Goal: Book appointment/travel/reservation

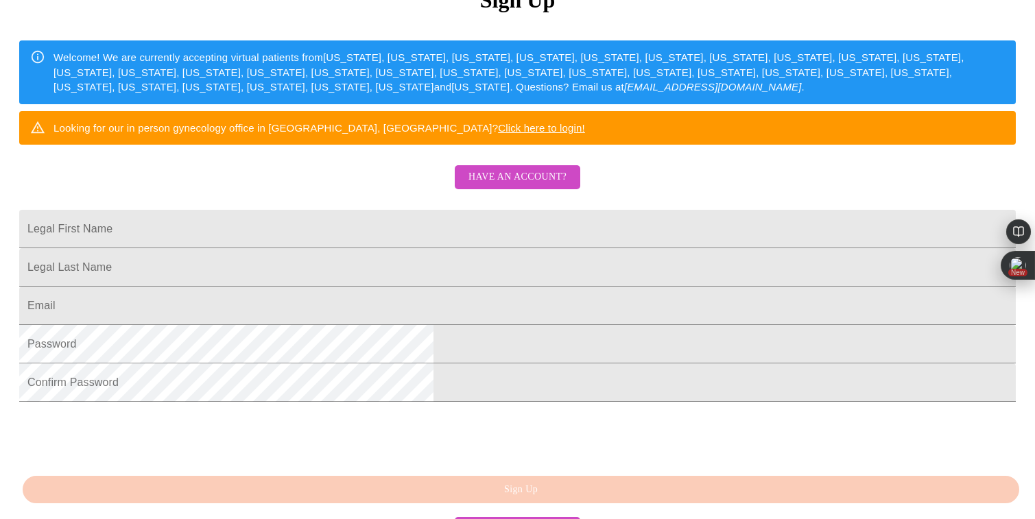
scroll to position [323, 0]
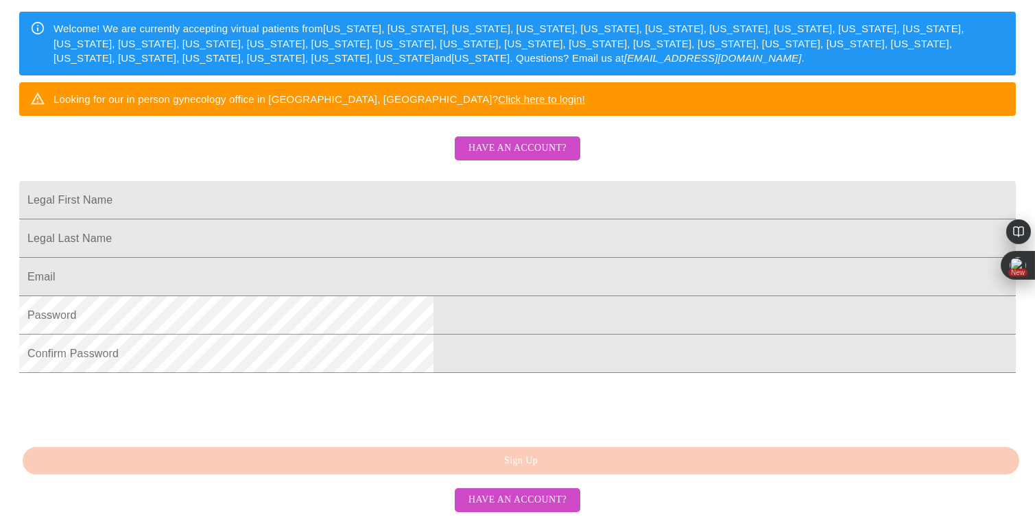
scroll to position [323, 0]
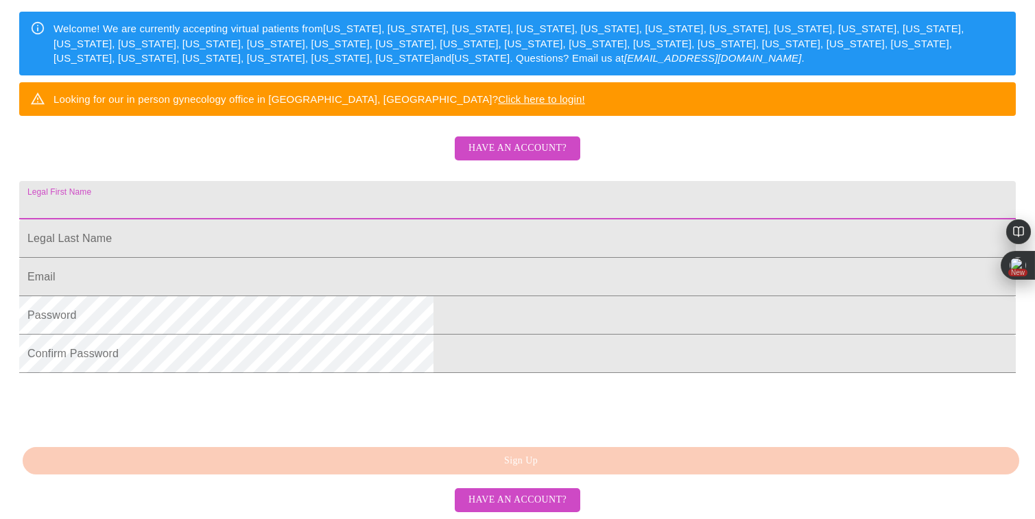
click at [381, 181] on input "Legal First Name" at bounding box center [517, 200] width 997 height 38
type input "[PERSON_NAME]"
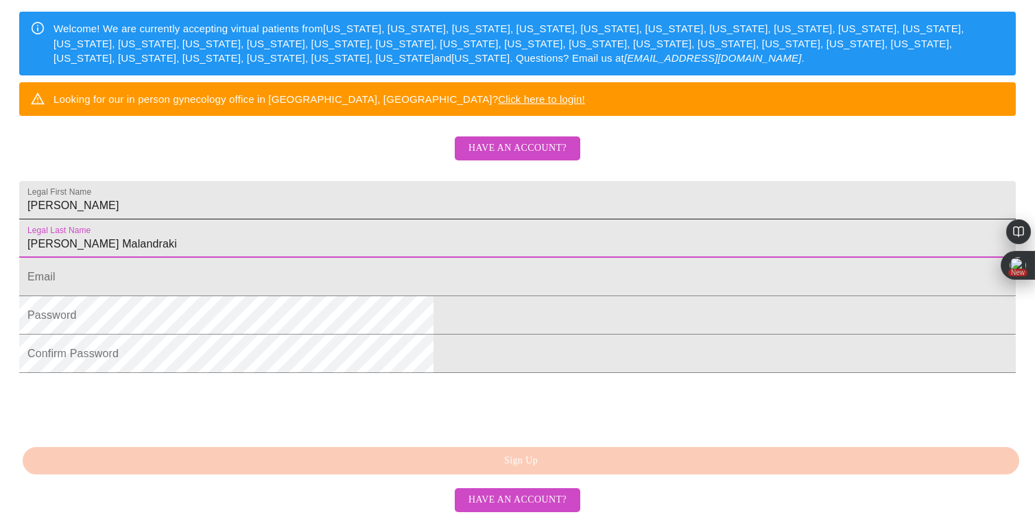
type input "[PERSON_NAME] Malandraki"
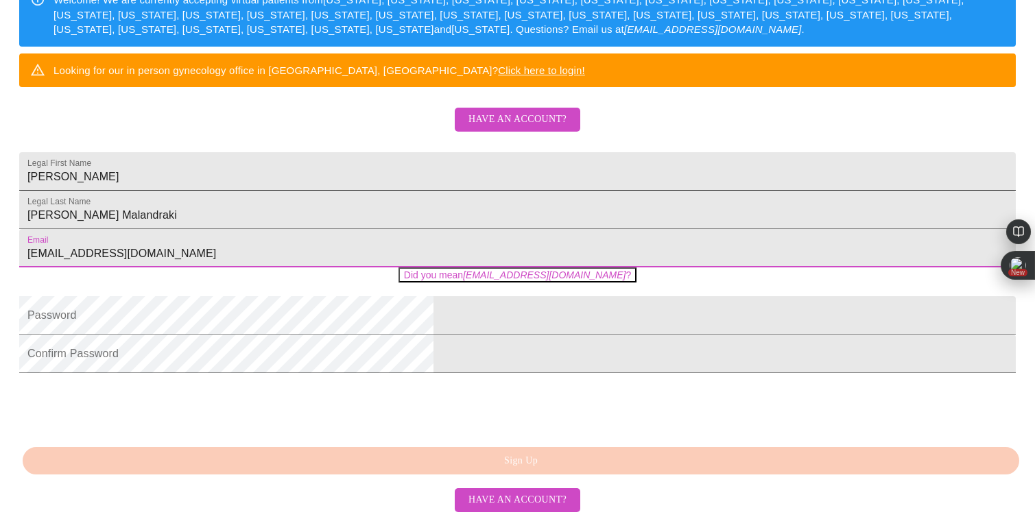
type input "[EMAIL_ADDRESS][DOMAIN_NAME]"
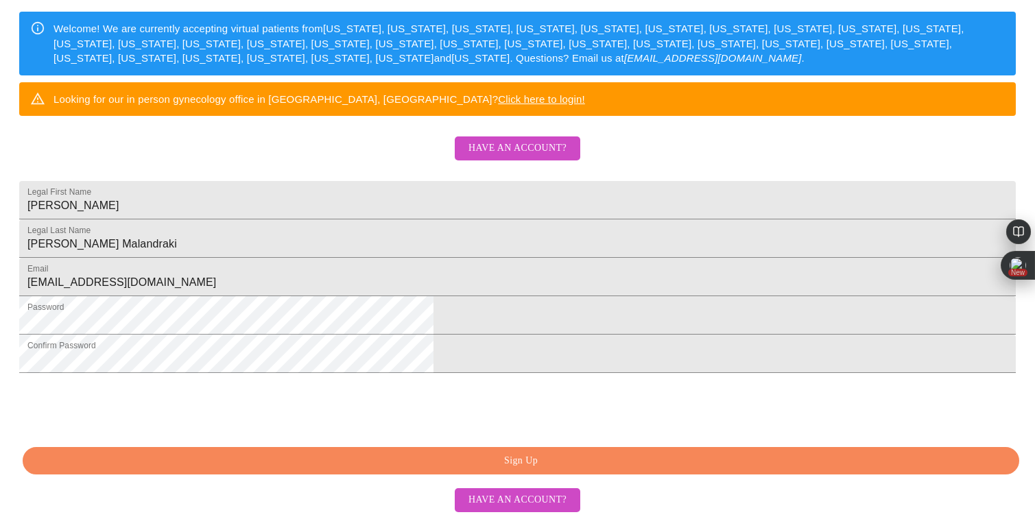
click at [614, 453] on button "Sign Up" at bounding box center [521, 461] width 997 height 28
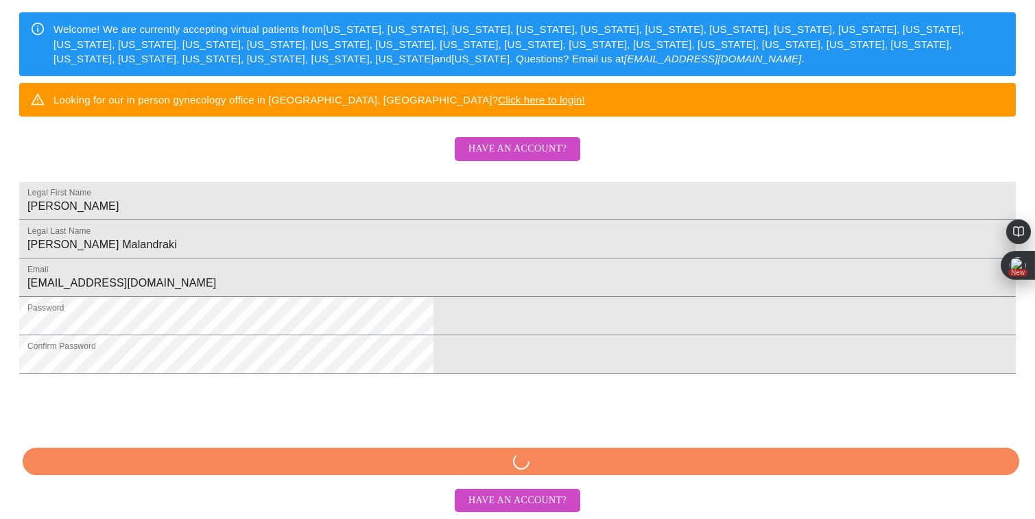
scroll to position [270, 0]
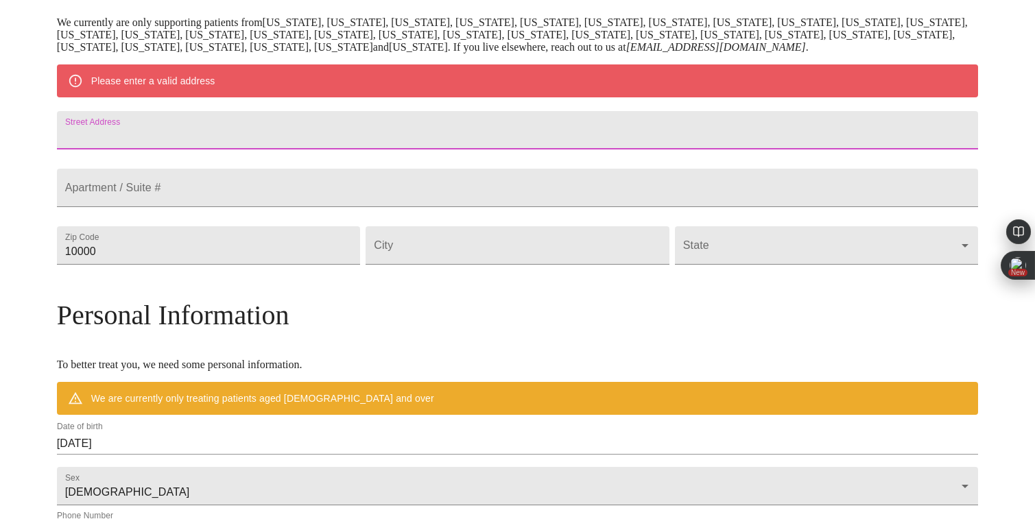
click at [321, 144] on input "Street Address" at bounding box center [518, 130] width 922 height 38
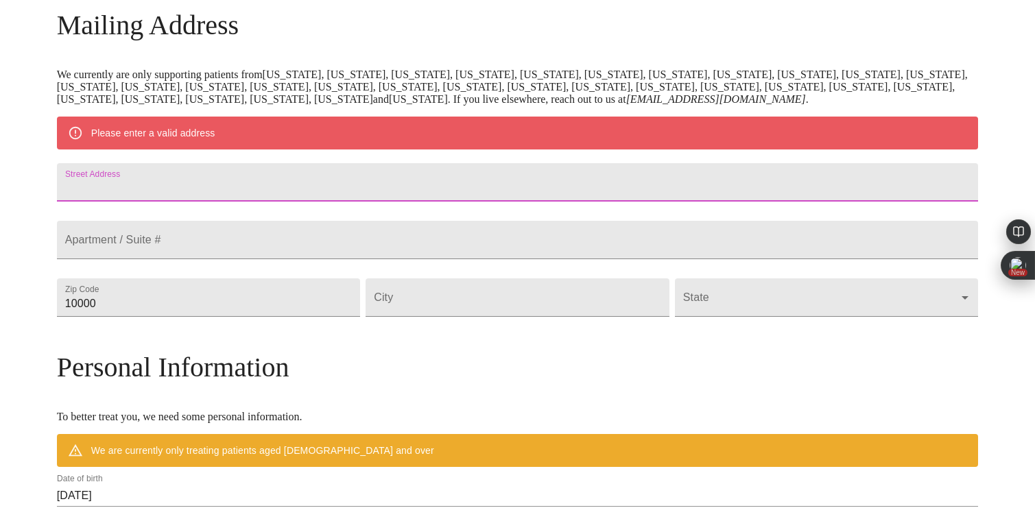
scroll to position [218, 0]
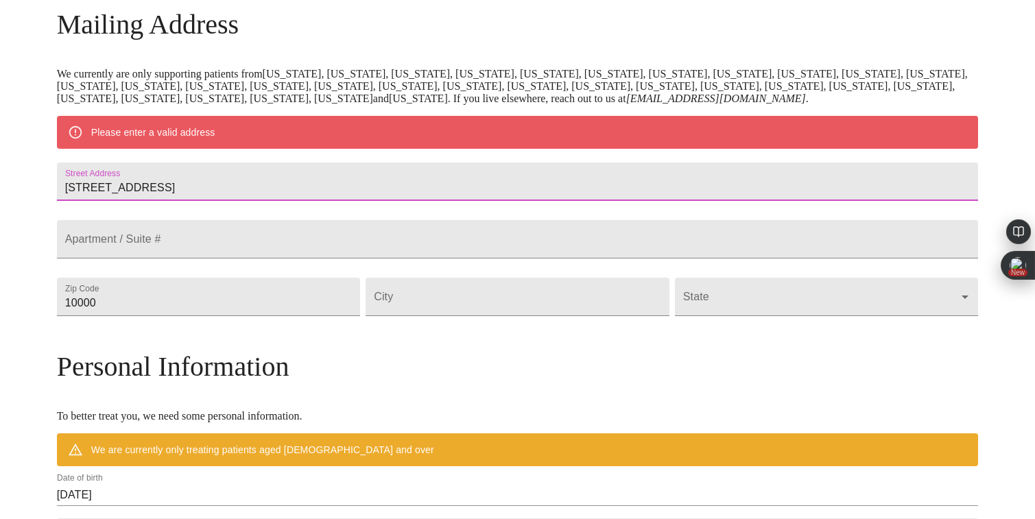
type input "3500 Burnley Drive"
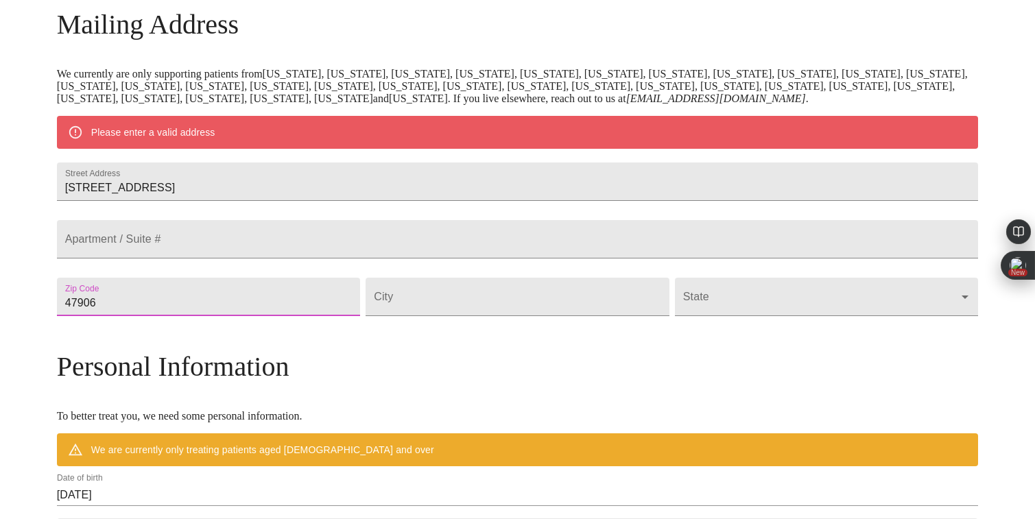
type input "47906"
type input "West Lafayette"
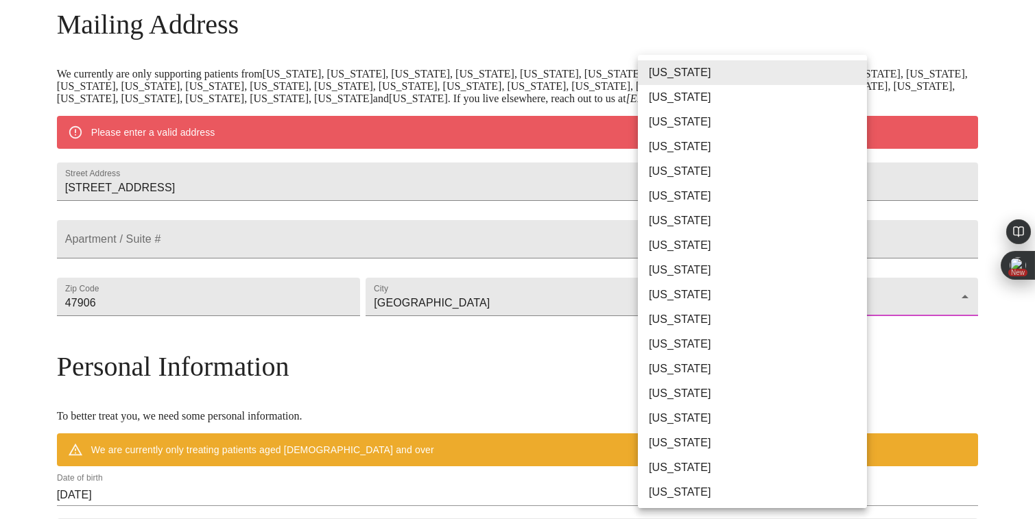
click at [693, 318] on body "MyMenopauseRx Welcome to MyMenopauseRx Since it's your first time here, you'll …" at bounding box center [517, 321] width 1024 height 1069
click at [672, 399] on li "Indiana" at bounding box center [752, 393] width 229 height 25
type input "Indiana"
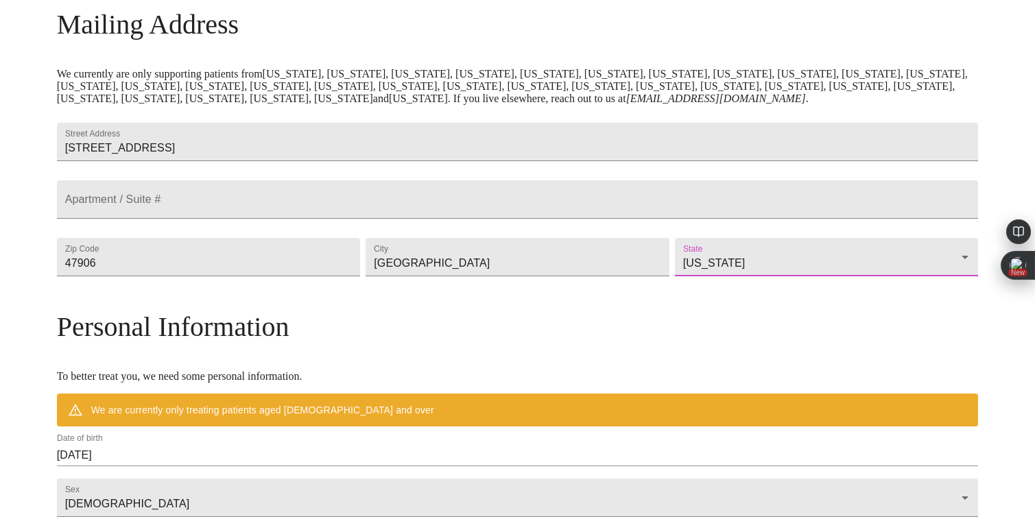
click at [864, 343] on h3 "Personal Information" at bounding box center [518, 327] width 922 height 32
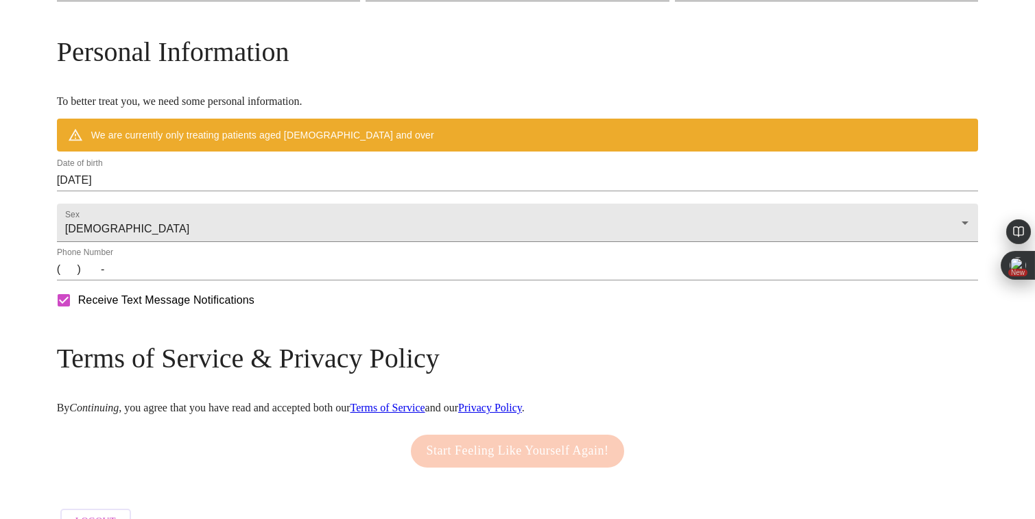
scroll to position [501, 0]
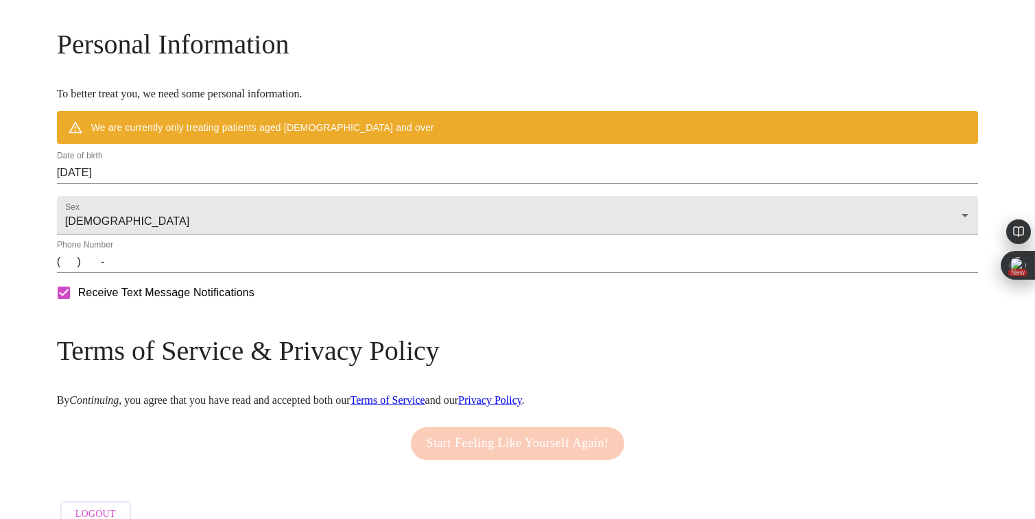
click at [195, 184] on input "09/07/2025" at bounding box center [518, 173] width 922 height 22
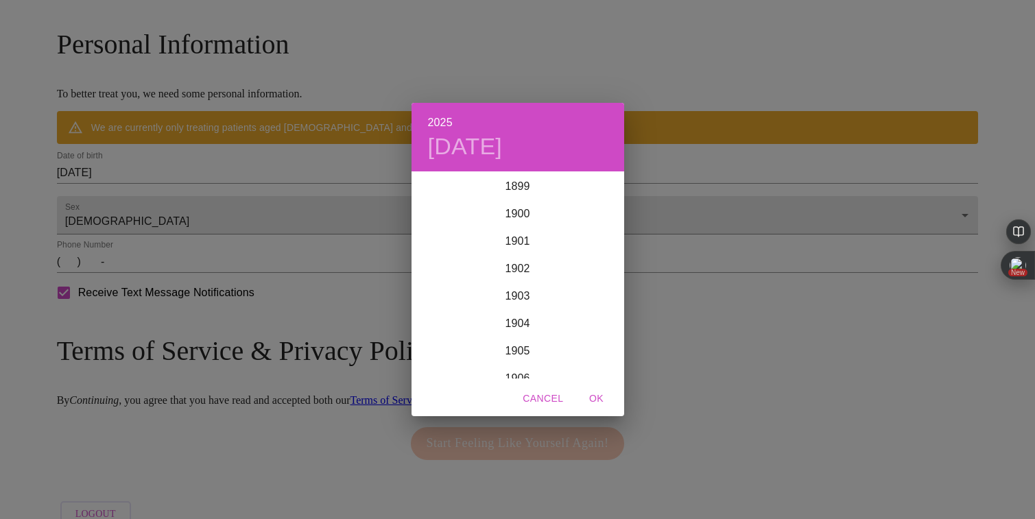
scroll to position [3374, 0]
click at [188, 193] on div "2025 Sun, Sep 7 1899 1900 1901 1902 1903 1904 1905 1906 1907 1908 1909 1910 191…" at bounding box center [517, 259] width 1035 height 519
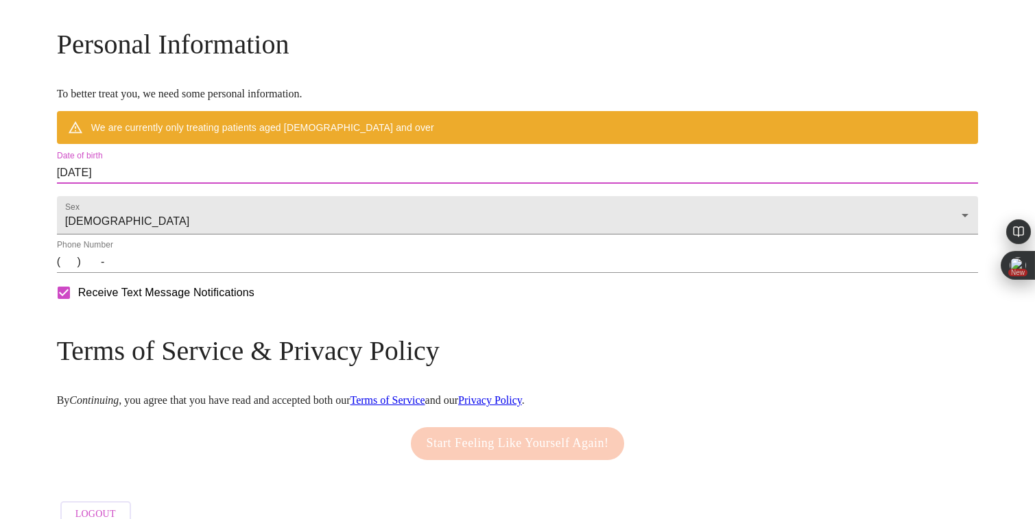
click at [177, 184] on input "09/07/2025" at bounding box center [518, 173] width 922 height 22
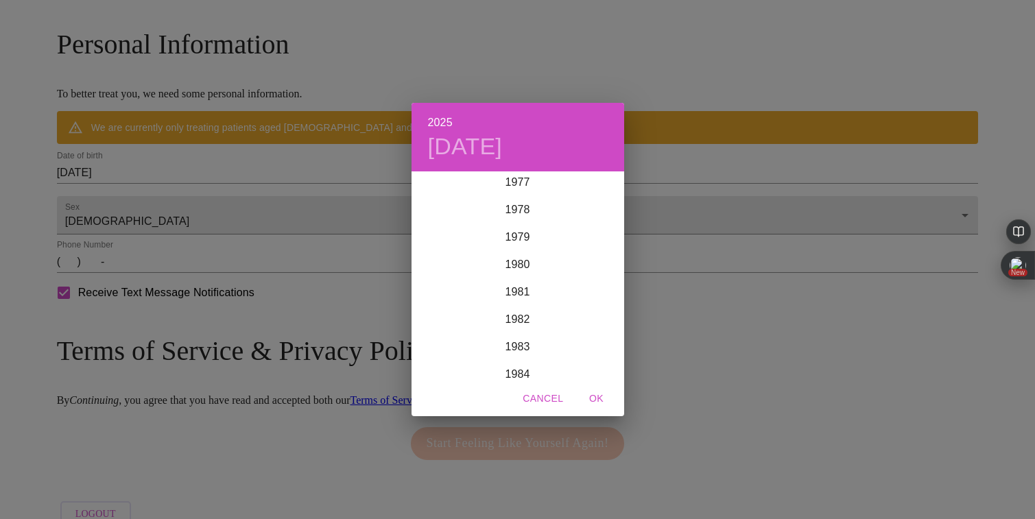
scroll to position [2103, 0]
click at [506, 272] on div "1979" at bounding box center [518, 278] width 213 height 27
click at [516, 244] on div "May" at bounding box center [517, 249] width 71 height 51
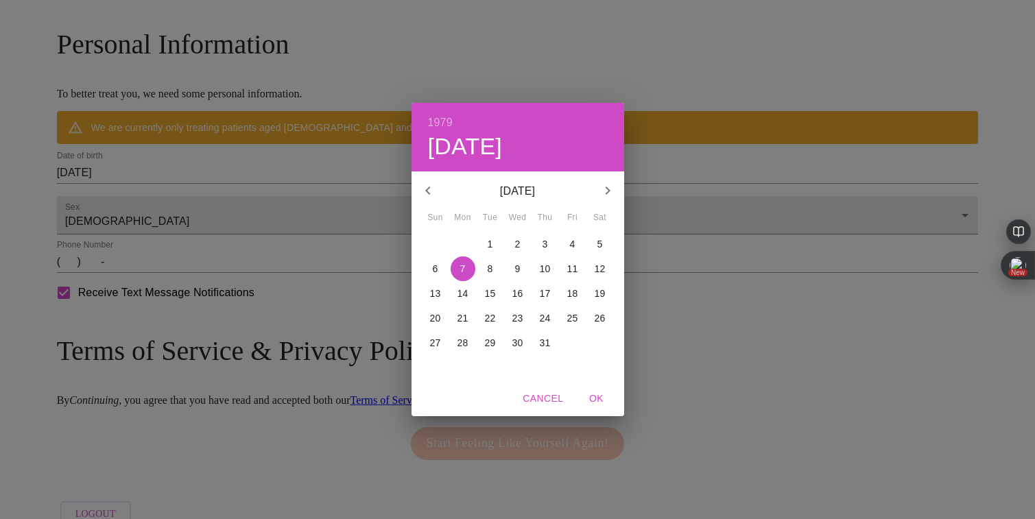
click at [544, 267] on p "10" at bounding box center [545, 269] width 11 height 14
click at [593, 396] on span "OK" at bounding box center [596, 398] width 33 height 17
type input "05/10/1979"
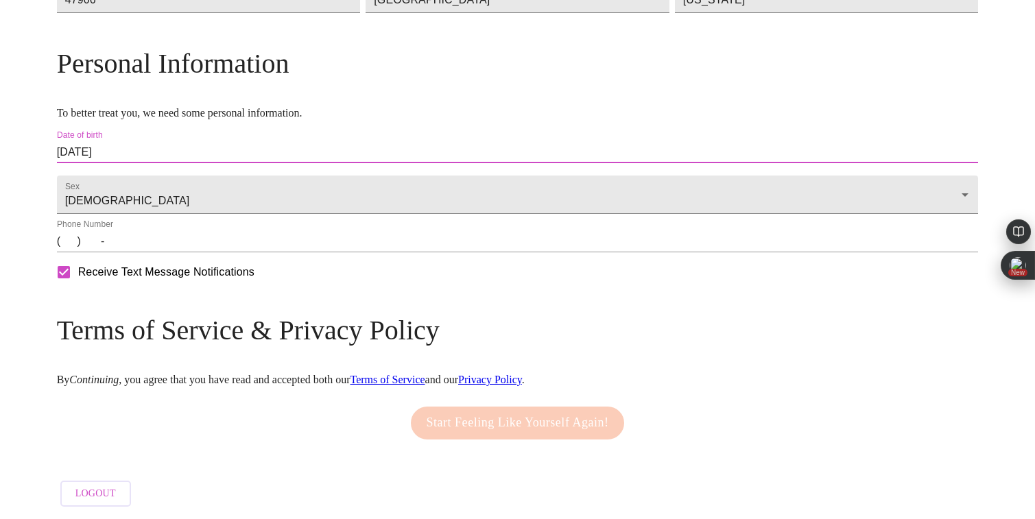
click at [185, 252] on input "(   )    -" at bounding box center [518, 241] width 922 height 22
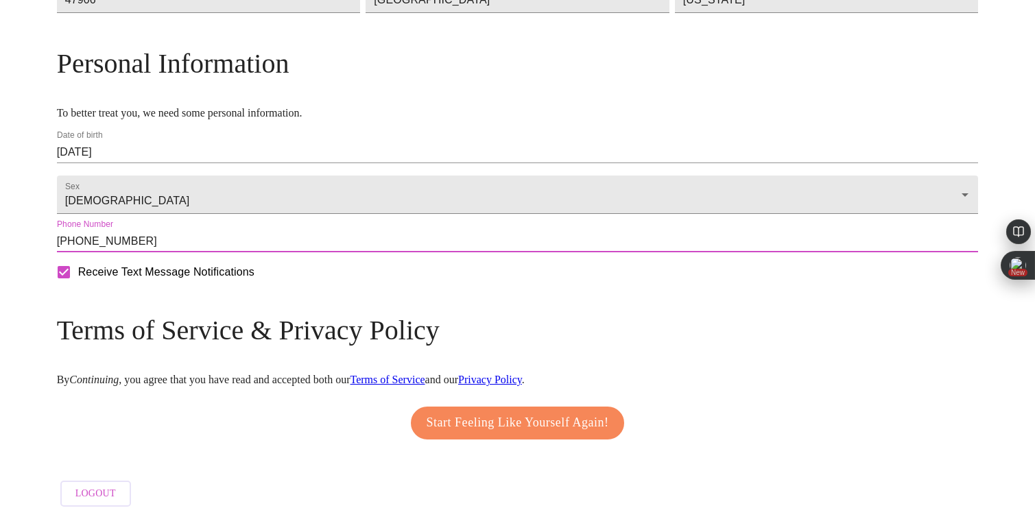
scroll to position [519, 0]
type input "(765) 414-5546"
click at [492, 412] on span "Start Feeling Like Yourself Again!" at bounding box center [518, 423] width 182 height 22
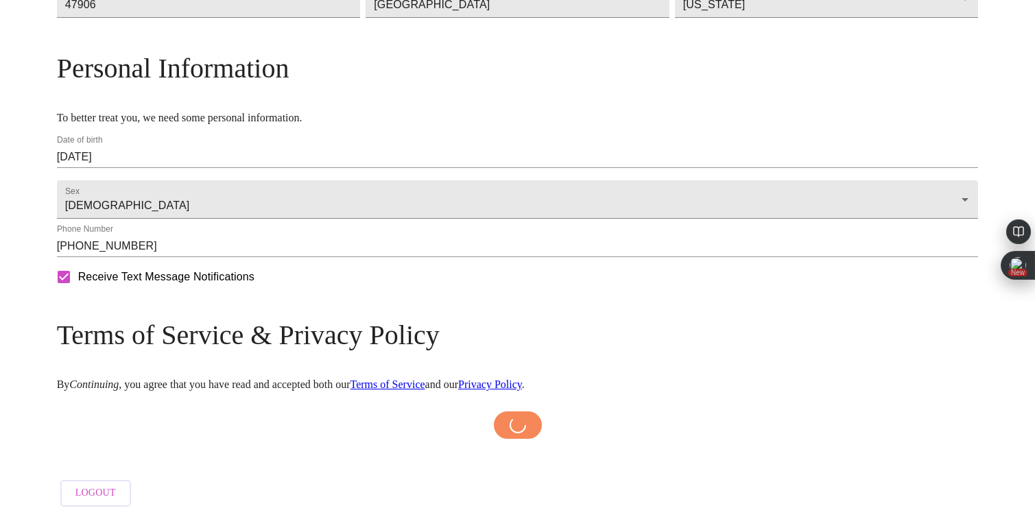
scroll to position [513, 0]
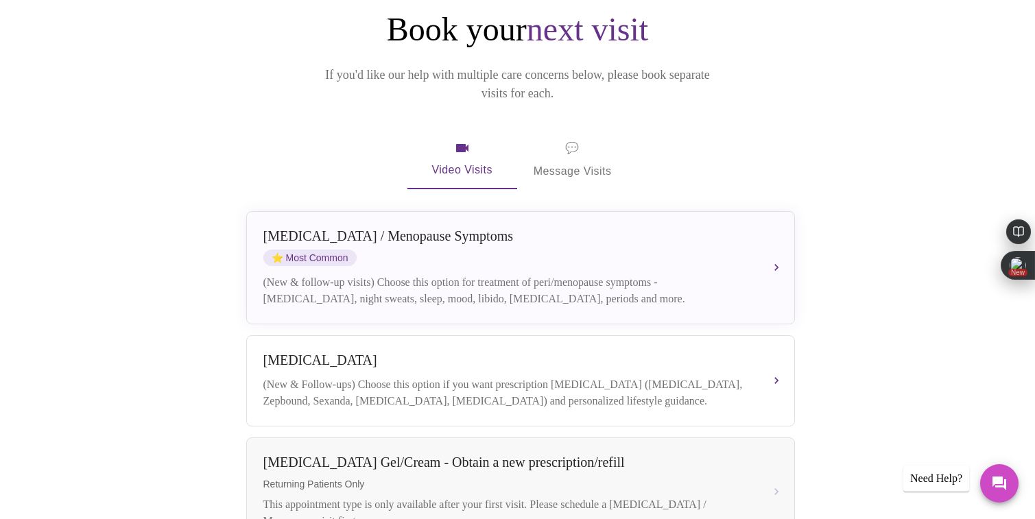
scroll to position [154, 0]
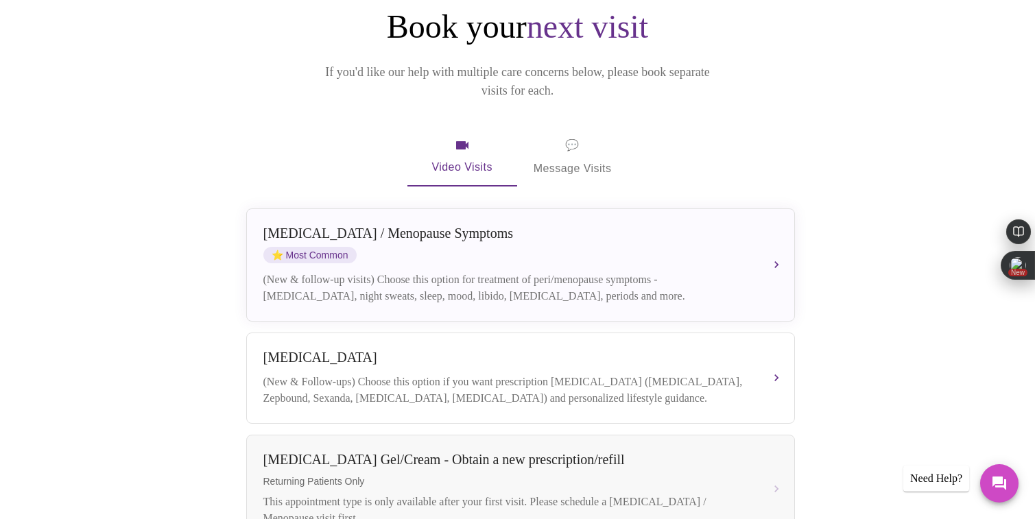
click at [558, 136] on span "💬 Message Visits" at bounding box center [573, 157] width 78 height 43
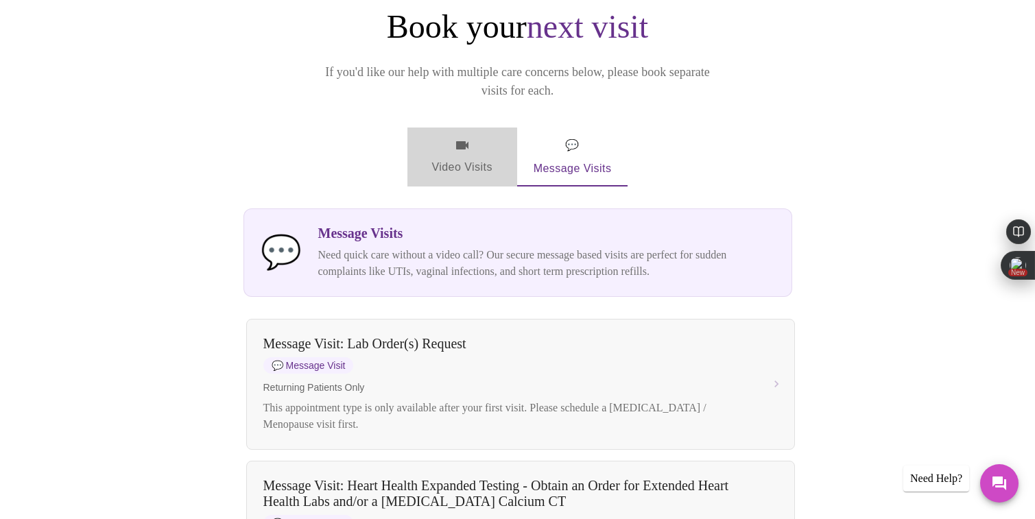
click at [468, 137] on span "Video Visits" at bounding box center [462, 157] width 77 height 40
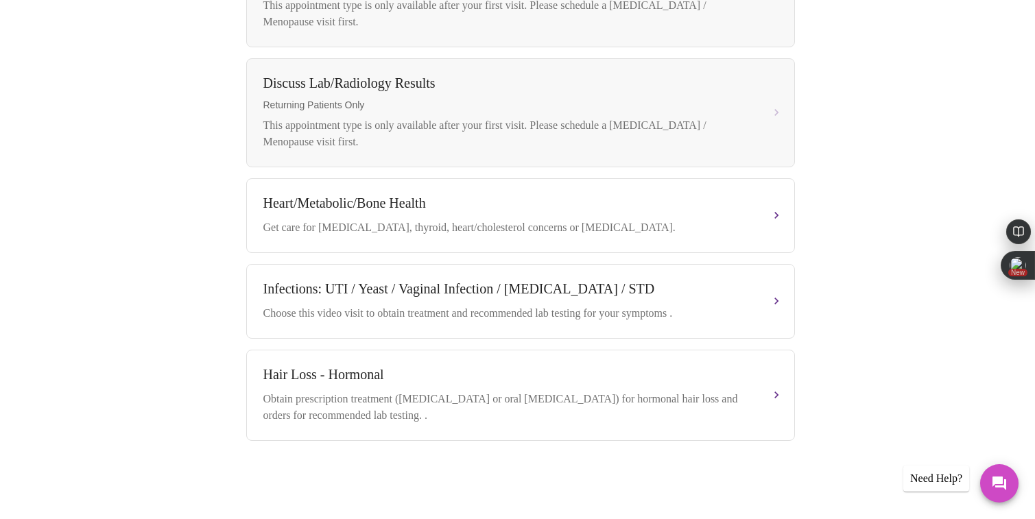
scroll to position [660, 0]
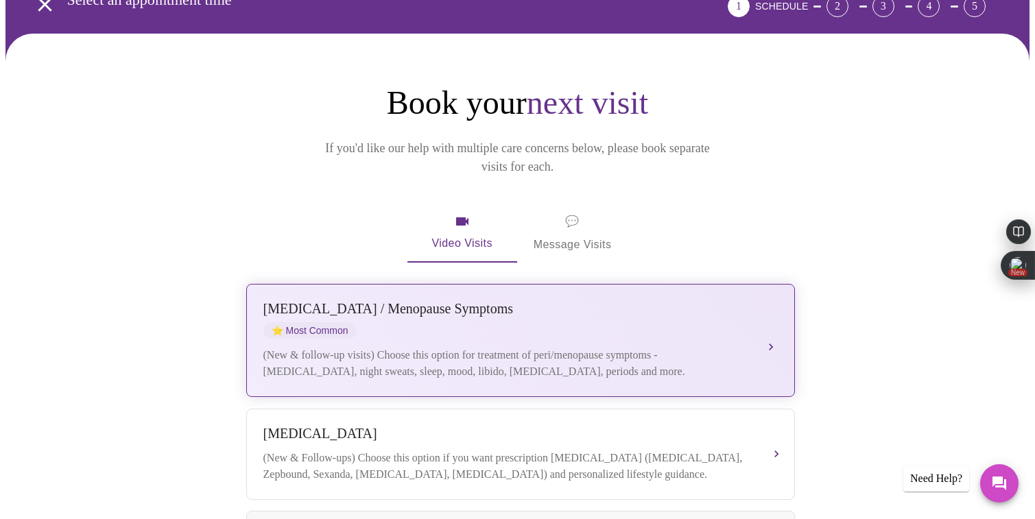
click at [586, 316] on div "Perimenopause / Menopause Symptoms ⭐ Most Common" at bounding box center [506, 320] width 487 height 38
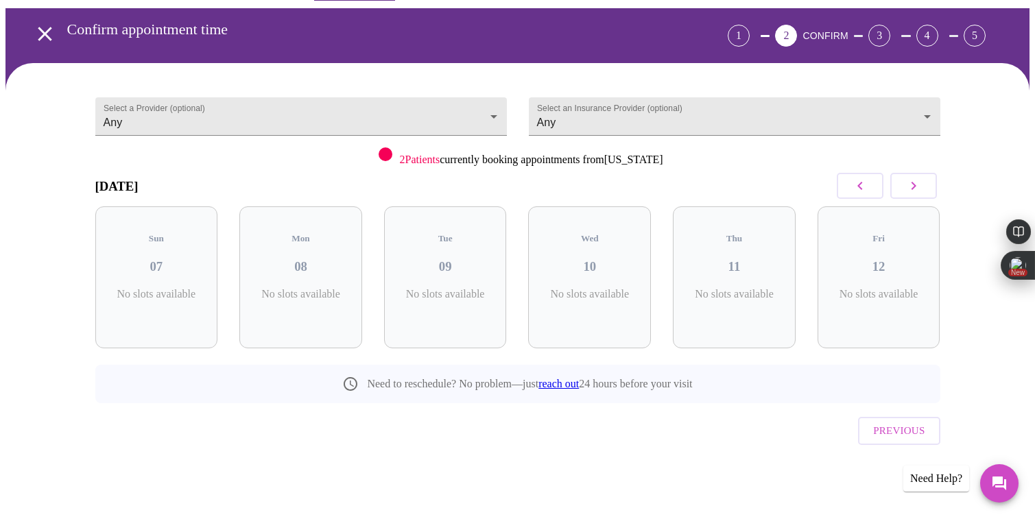
scroll to position [20, 0]
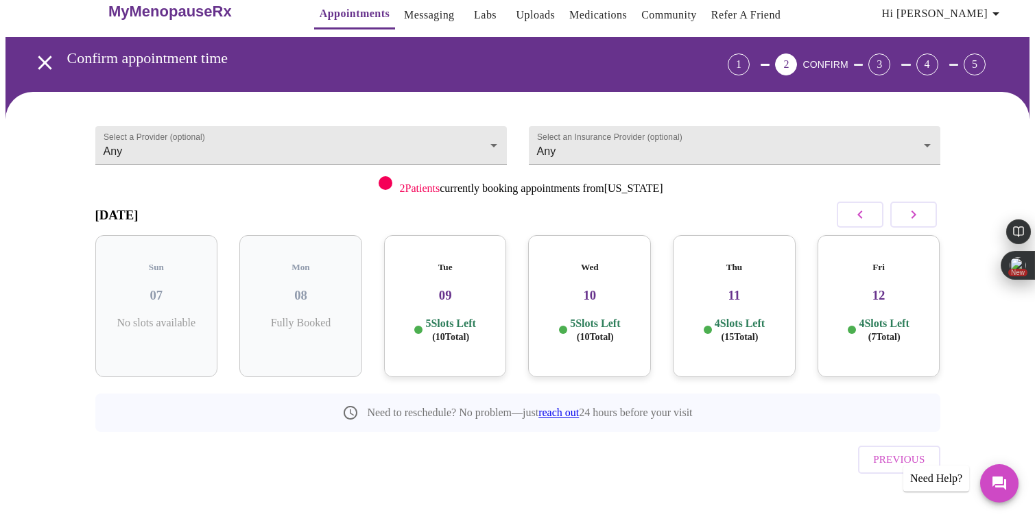
click at [477, 288] on h3 "09" at bounding box center [445, 295] width 101 height 15
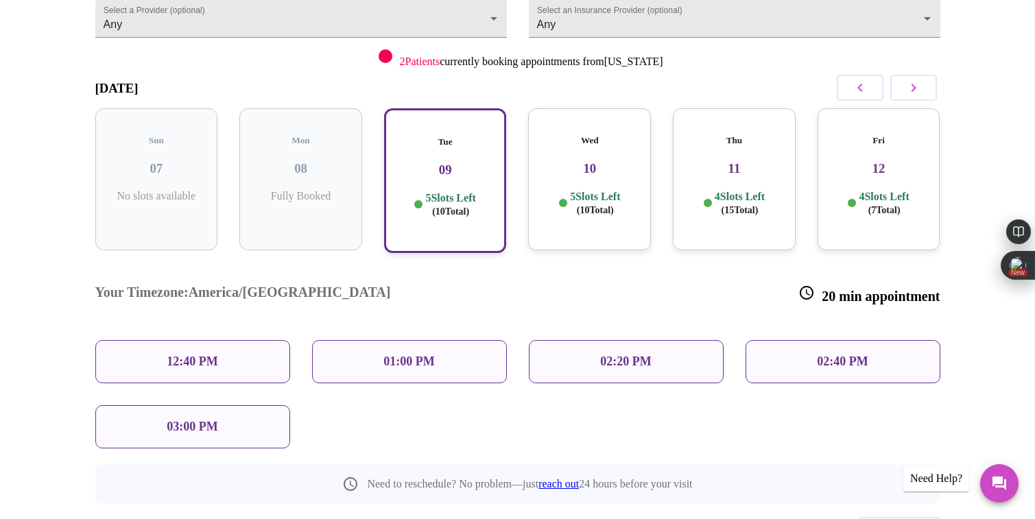
scroll to position [149, 0]
click at [608, 161] on div "Wed 10 5 Slots Left ( 10 Total)" at bounding box center [589, 177] width 123 height 142
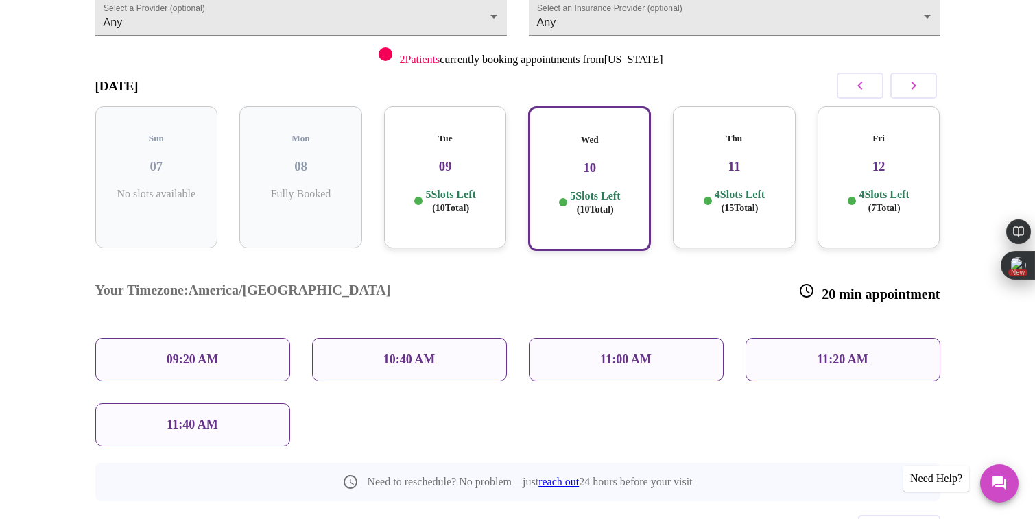
click at [223, 338] on div "09:20 AM" at bounding box center [192, 359] width 195 height 43
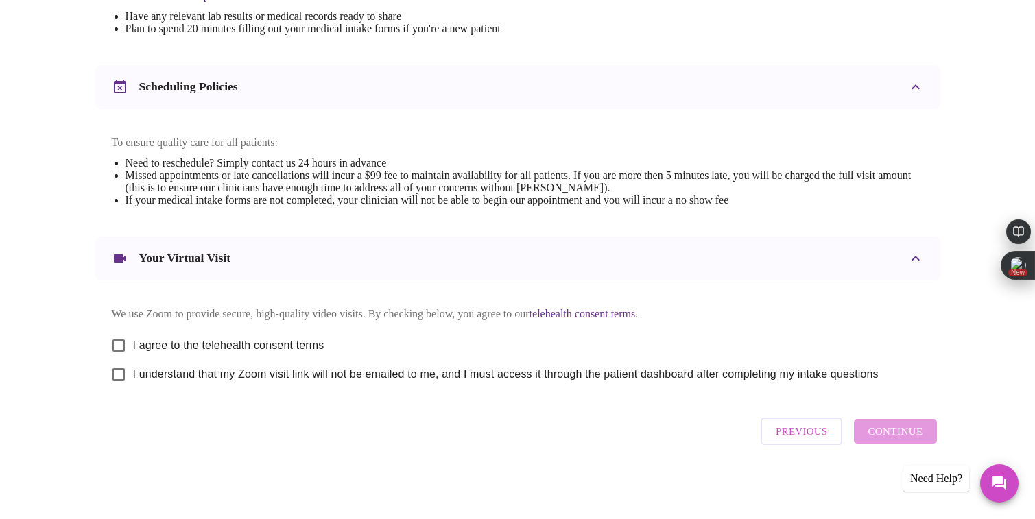
scroll to position [475, 0]
click at [119, 342] on input "I agree to the telehealth consent terms" at bounding box center [118, 345] width 29 height 29
checkbox input "true"
click at [120, 373] on input "I understand that my Zoom visit link will not be emailed to me, and I must acce…" at bounding box center [118, 374] width 29 height 29
checkbox input "true"
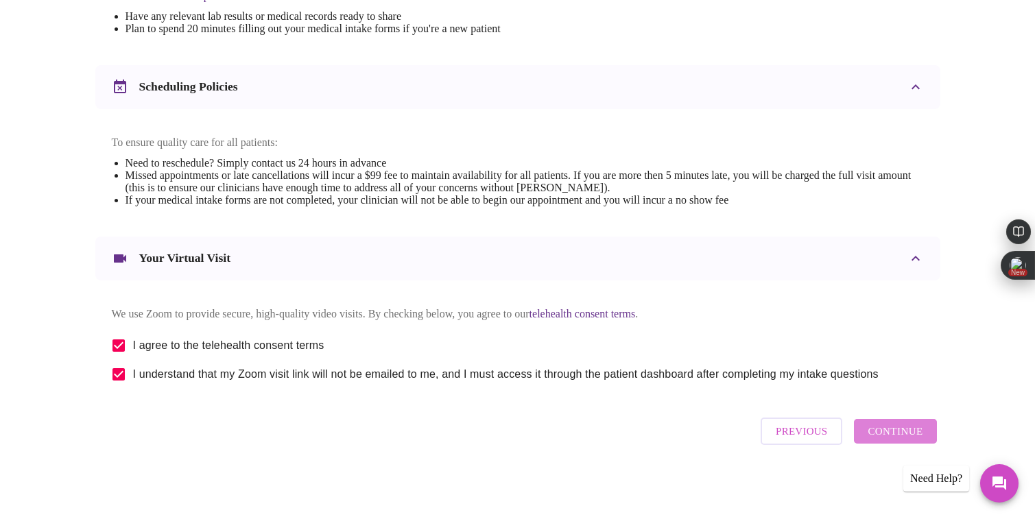
click at [898, 437] on span "Continue" at bounding box center [895, 431] width 55 height 18
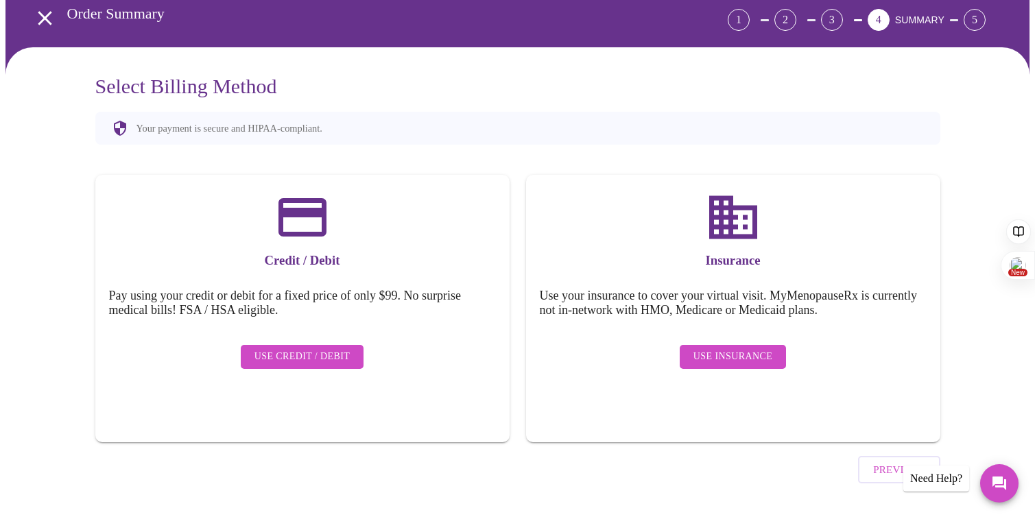
click at [300, 348] on span "Use Credit / Debit" at bounding box center [302, 356] width 96 height 17
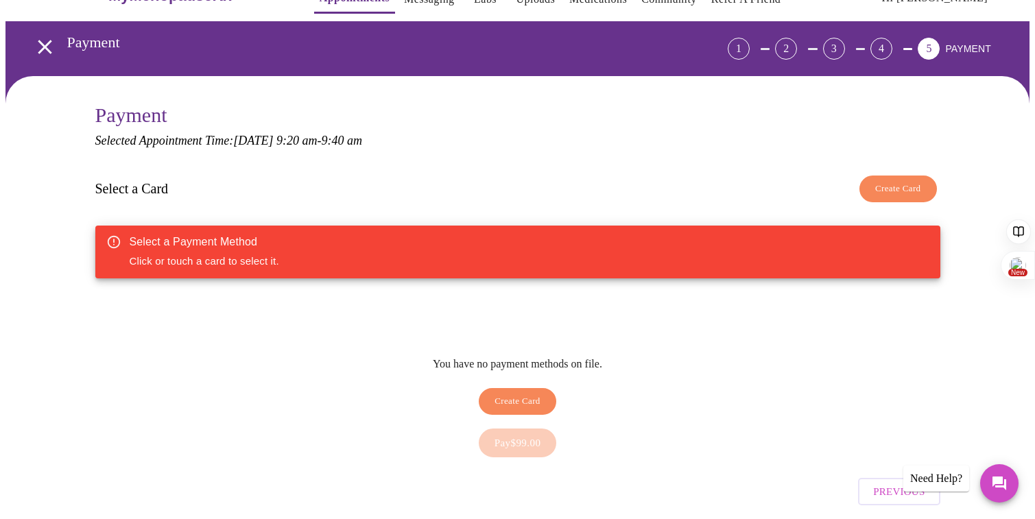
scroll to position [43, 0]
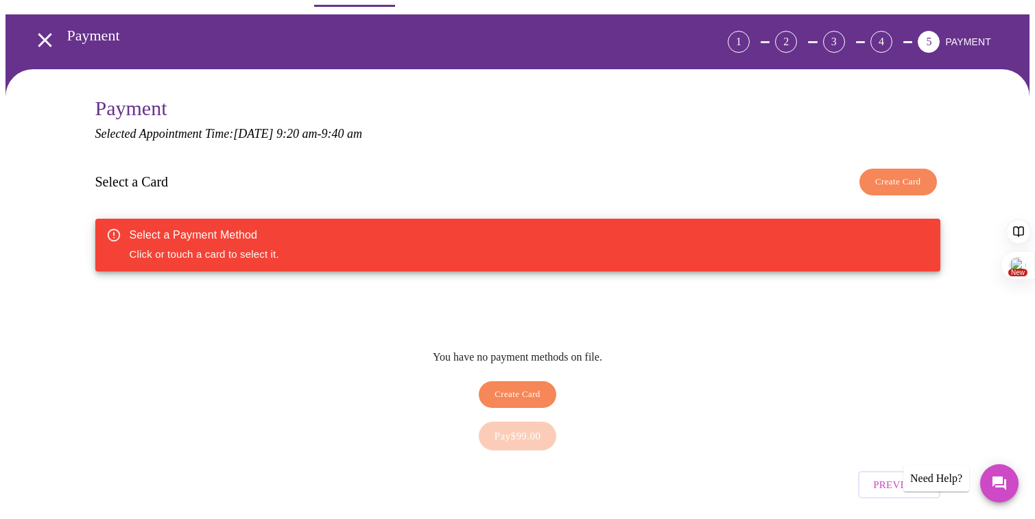
click at [530, 387] on span "Create Card" at bounding box center [518, 395] width 46 height 16
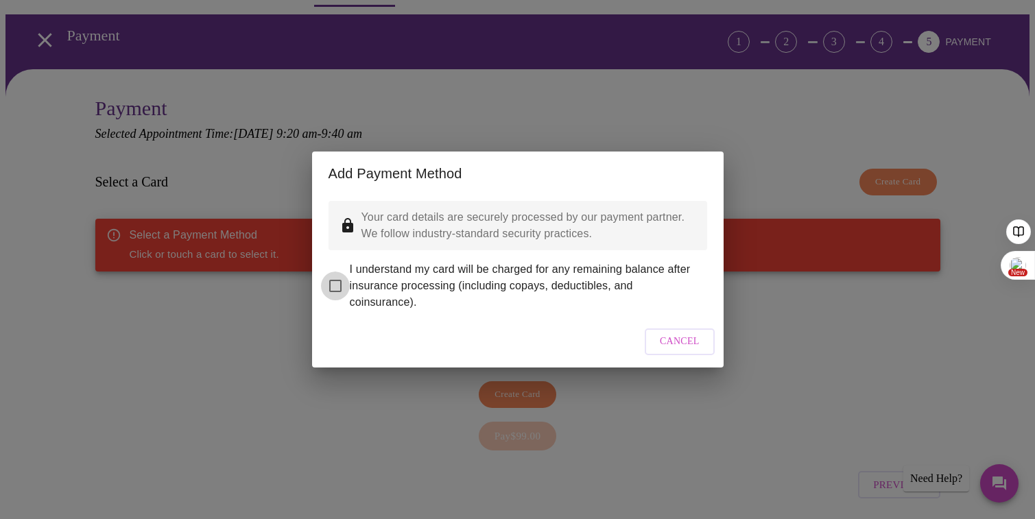
click at [337, 272] on input "I understand my card will be charged for any remaining balance after insurance …" at bounding box center [335, 286] width 29 height 29
checkbox input "true"
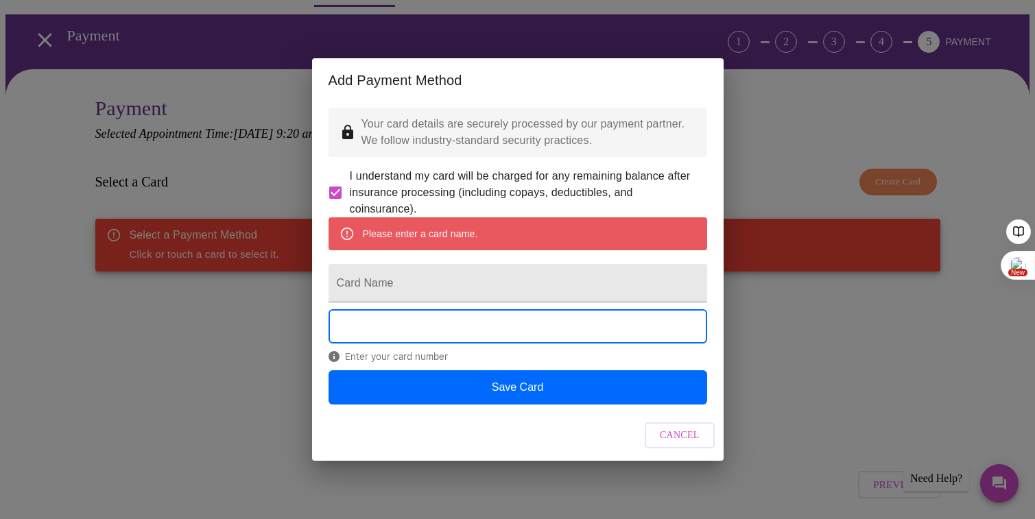
click at [34, 29] on div "Add Payment Method Your card details are securely processed by our payment part…" at bounding box center [517, 259] width 1035 height 519
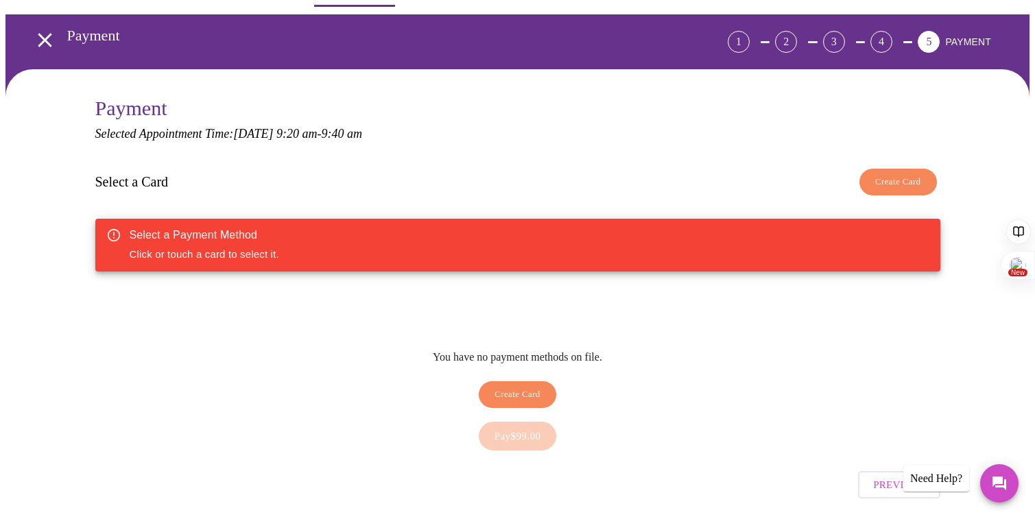
click at [39, 36] on icon "open drawer" at bounding box center [45, 40] width 24 height 24
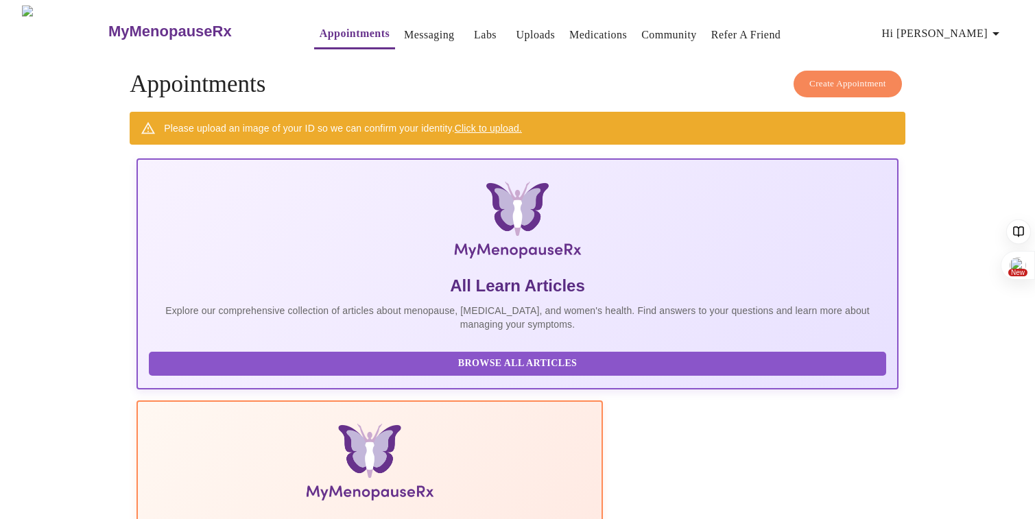
click at [505, 124] on link "Click to upload." at bounding box center [488, 128] width 67 height 11
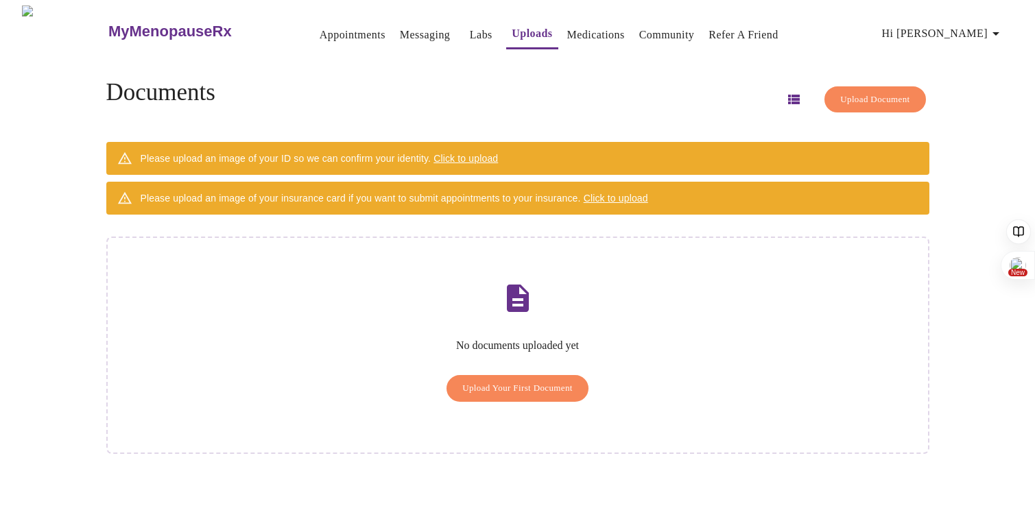
click at [473, 153] on span "Click to upload" at bounding box center [465, 158] width 64 height 11
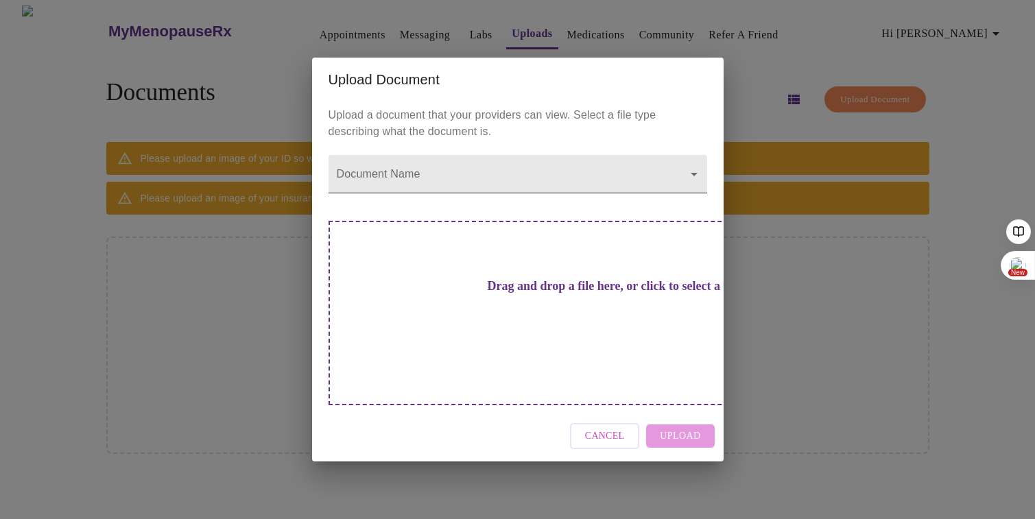
click at [470, 204] on body "MyMenopauseRx Appointments Messaging Labs Uploads Medications Community Refer a…" at bounding box center [517, 264] width 1024 height 519
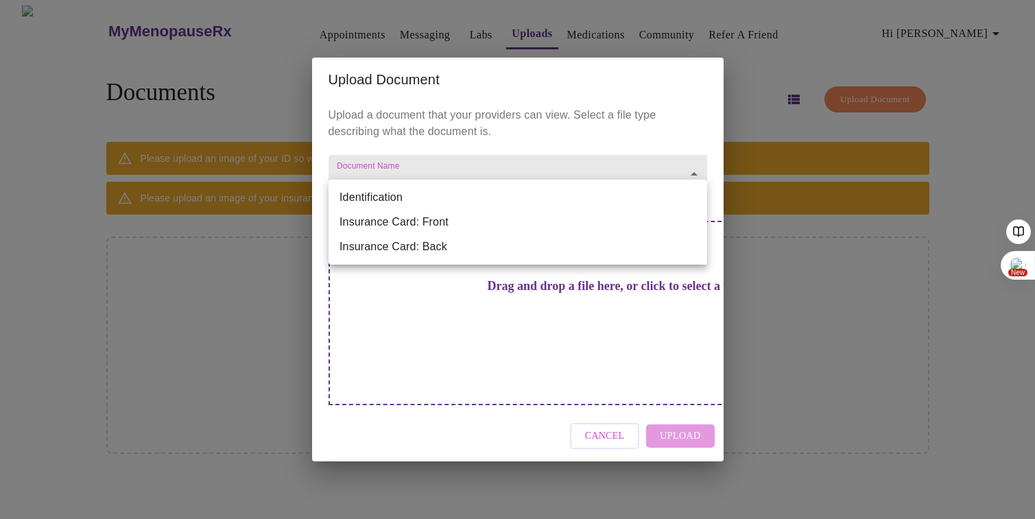
click at [470, 204] on li "Identification" at bounding box center [518, 197] width 379 height 25
type input "Identification"
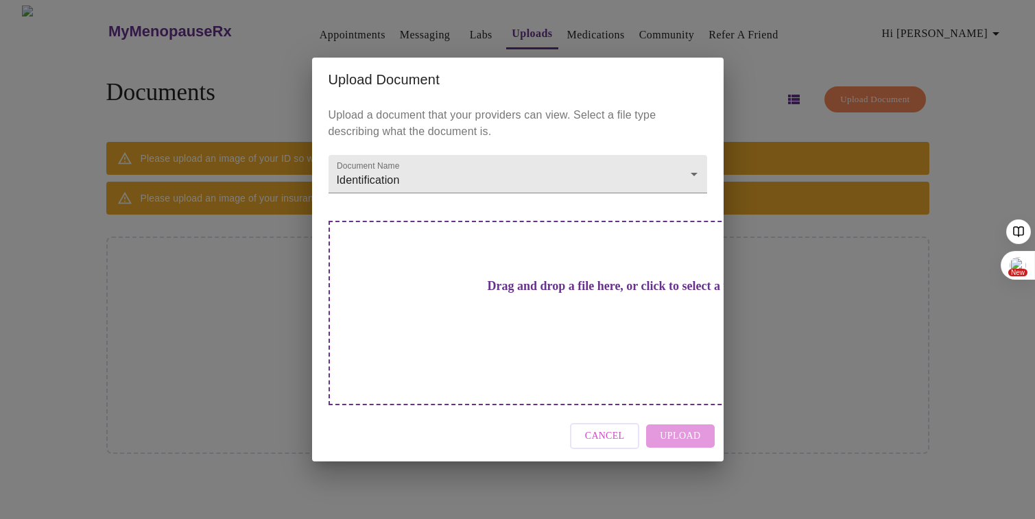
click at [497, 325] on div "Drag and drop a file here, or click to select a file" at bounding box center [614, 313] width 571 height 184
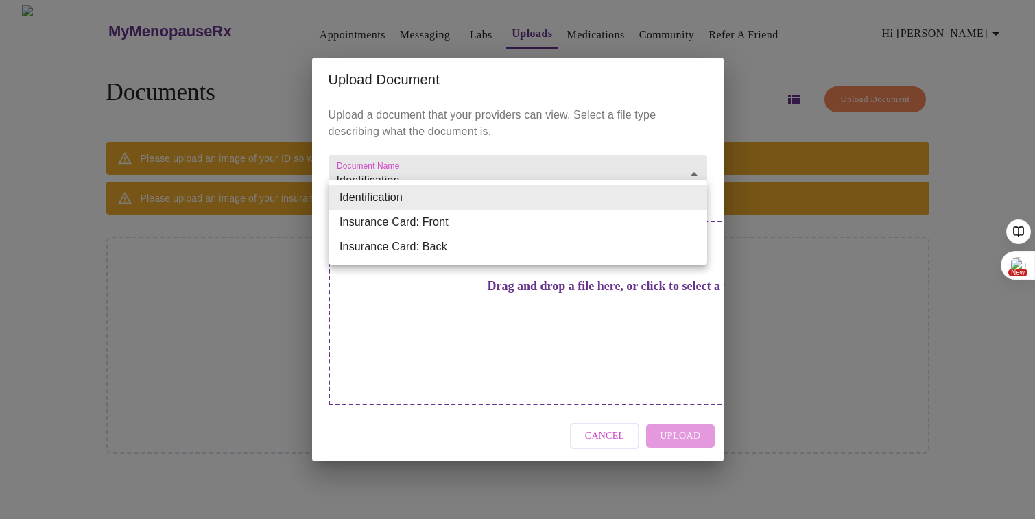
click at [419, 200] on body "MyMenopauseRx Appointments Messaging Labs Uploads Medications Community Refer a…" at bounding box center [517, 264] width 1024 height 519
click at [416, 200] on li "Identification" at bounding box center [518, 197] width 379 height 25
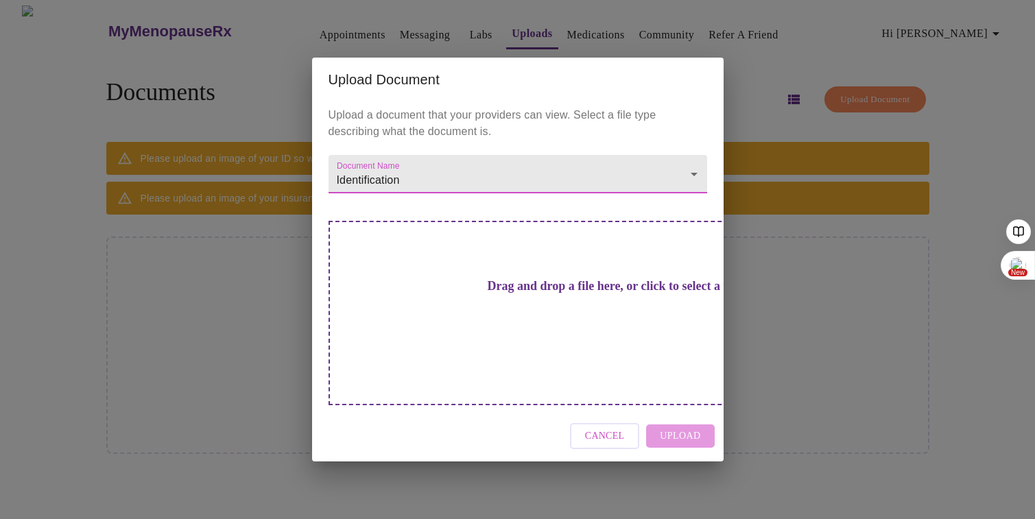
click at [521, 294] on h3 "Drag and drop a file here, or click to select a file" at bounding box center [614, 286] width 379 height 14
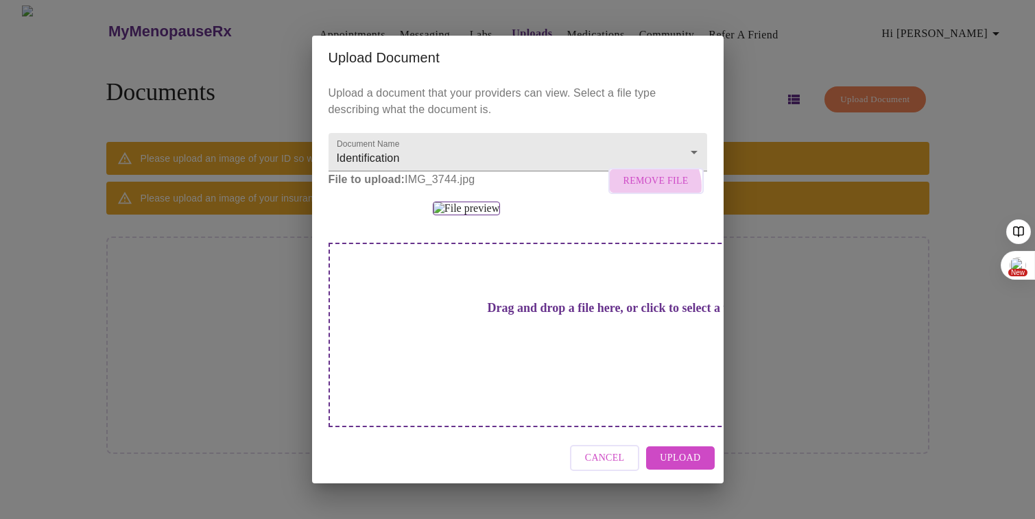
click at [654, 187] on span "Remove File" at bounding box center [655, 181] width 65 height 17
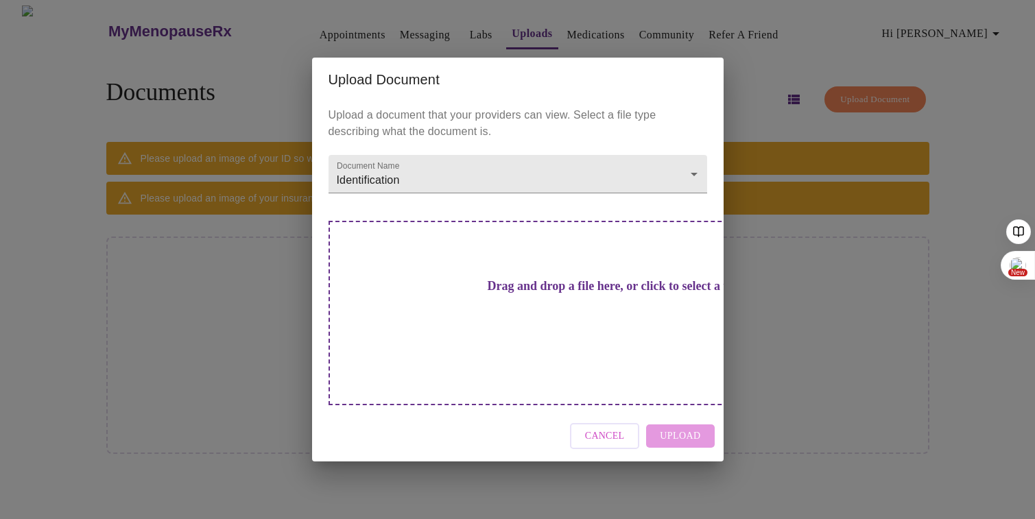
click at [682, 411] on div "Cancel Upload" at bounding box center [518, 436] width 412 height 51
click at [538, 334] on div "Drag and drop a file here, or click to select a file" at bounding box center [614, 313] width 571 height 184
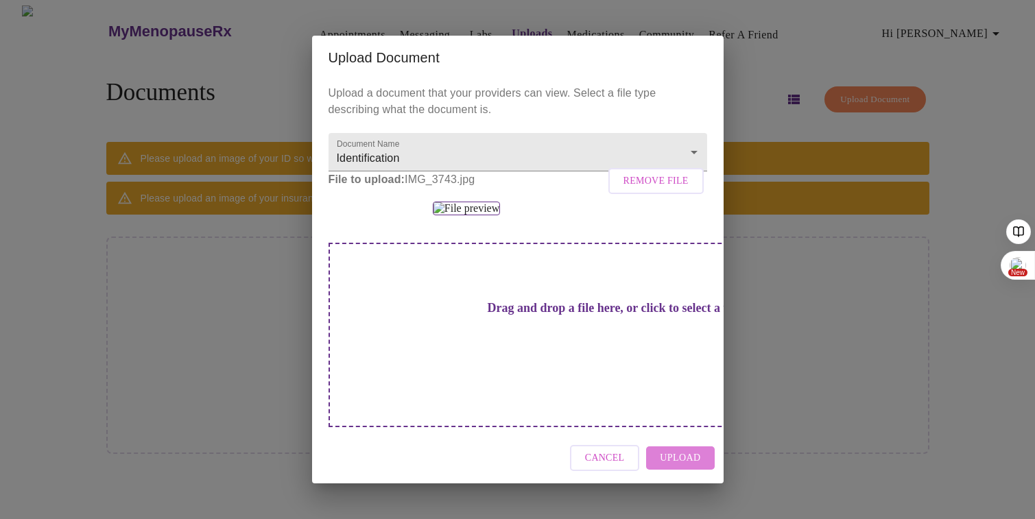
click at [700, 467] on span "Upload" at bounding box center [680, 458] width 40 height 17
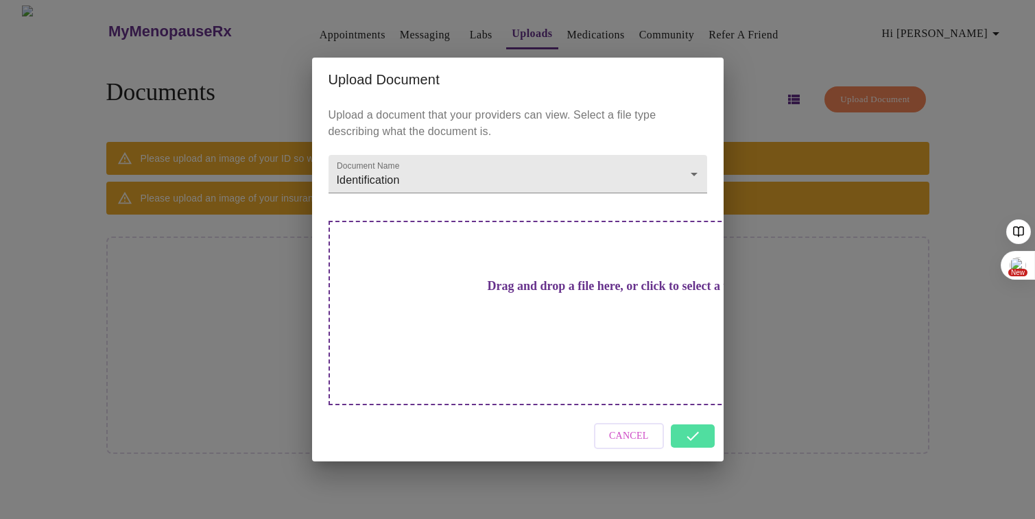
click at [700, 411] on div "Cancel" at bounding box center [518, 436] width 412 height 51
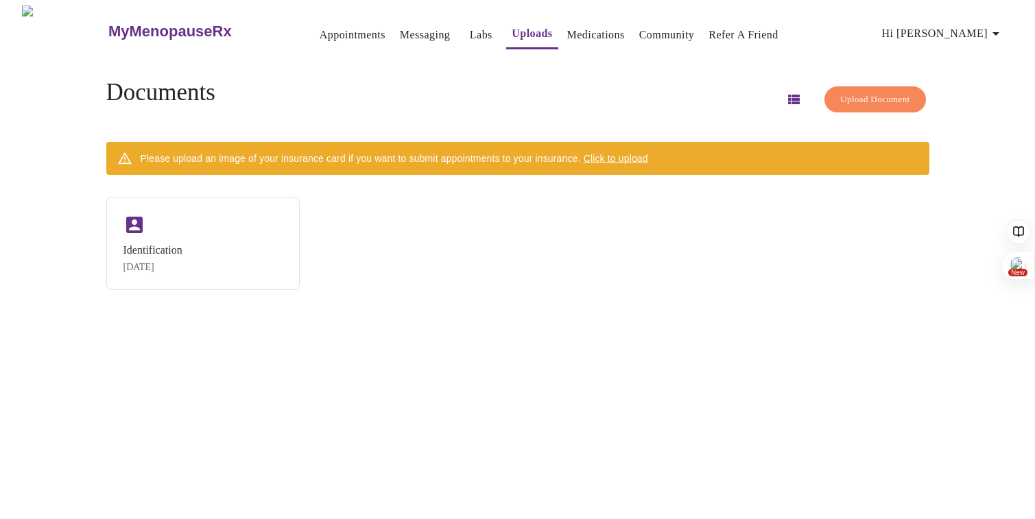
click at [638, 155] on span "Click to upload" at bounding box center [616, 158] width 64 height 11
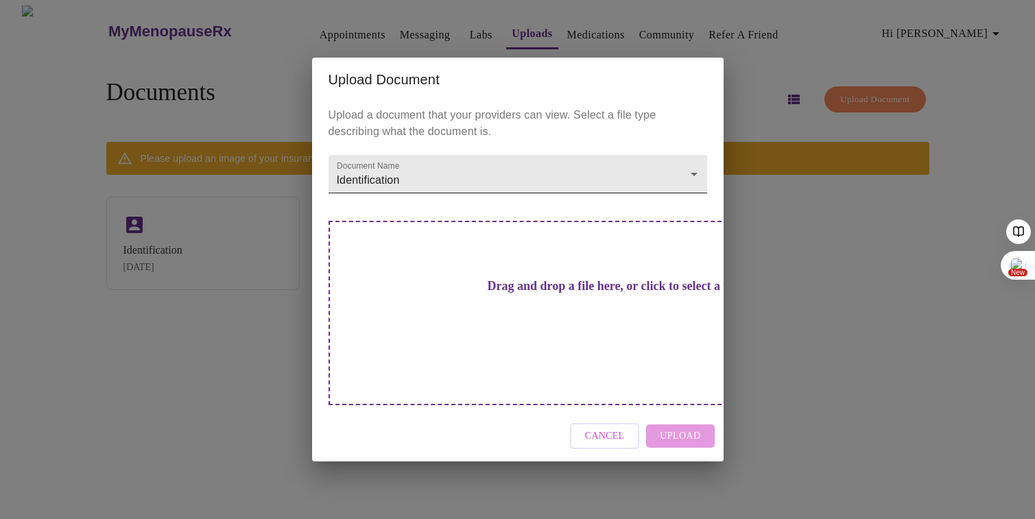
click at [608, 198] on body "MyMenopauseRx Appointments Messaging Labs Uploads Medications Community Refer a…" at bounding box center [517, 264] width 1024 height 519
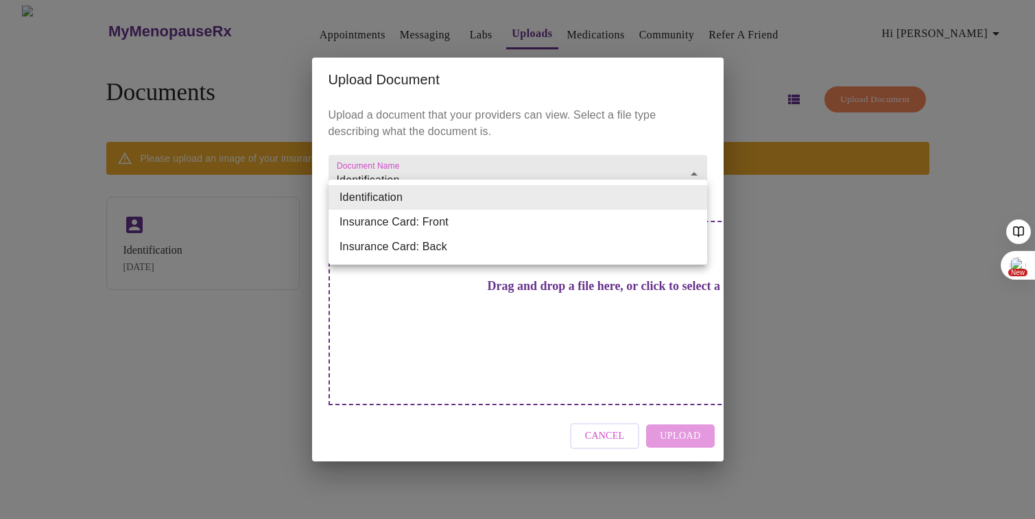
click at [579, 230] on li "Insurance Card: Front" at bounding box center [518, 222] width 379 height 25
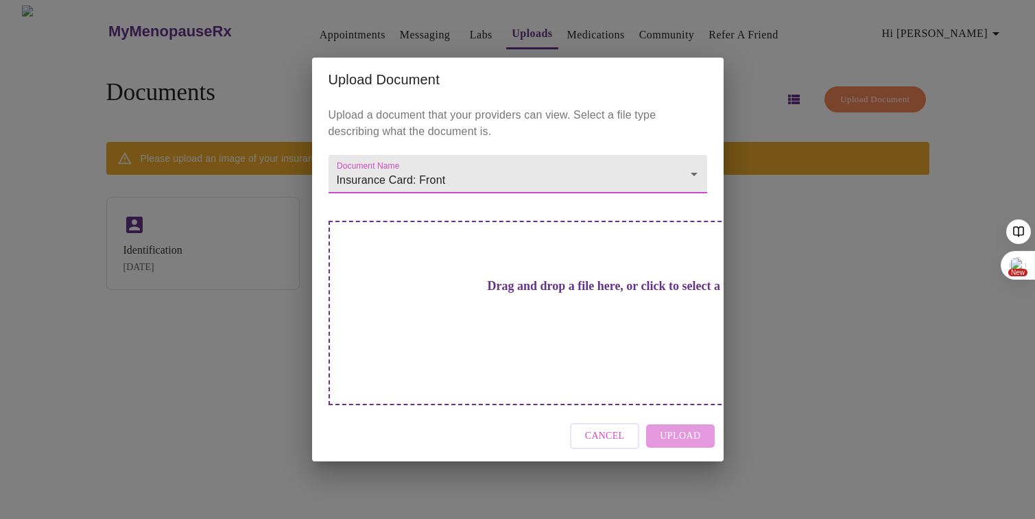
click at [671, 417] on div "Cancel Upload" at bounding box center [518, 436] width 412 height 51
click at [527, 294] on h3 "Drag and drop a file here, or click to select a file" at bounding box center [614, 286] width 379 height 14
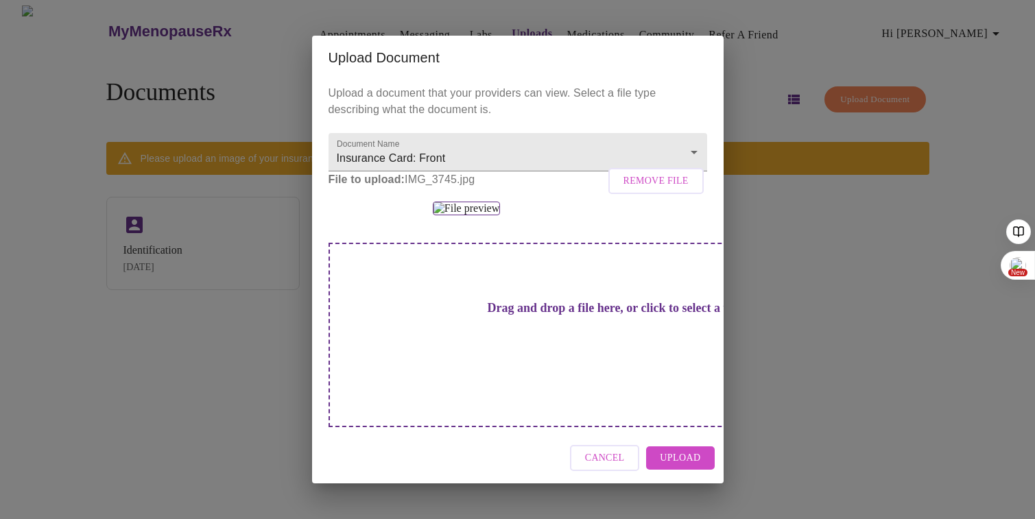
click at [692, 466] on span "Upload" at bounding box center [680, 458] width 40 height 17
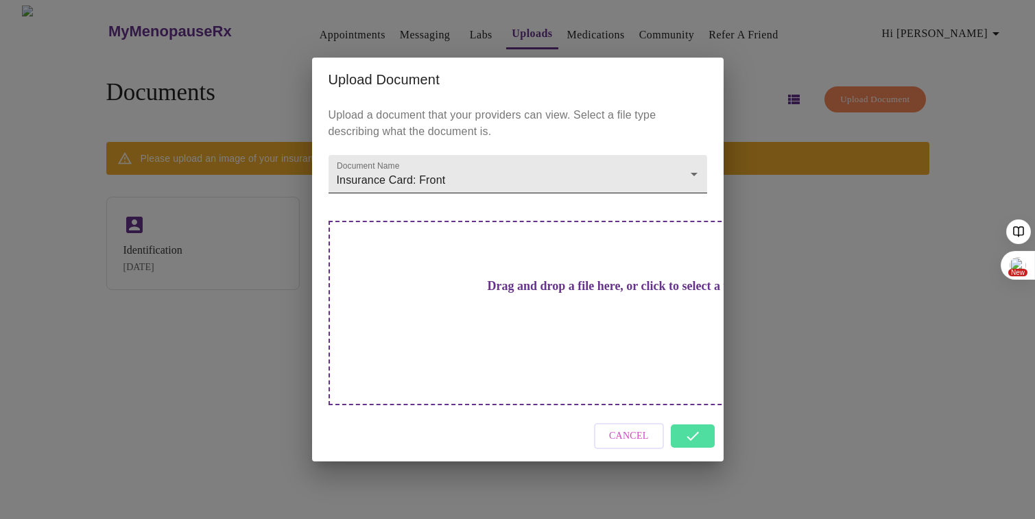
click at [667, 198] on body "MyMenopauseRx Appointments Messaging Labs Uploads Medications Community Refer a…" at bounding box center [517, 264] width 1024 height 519
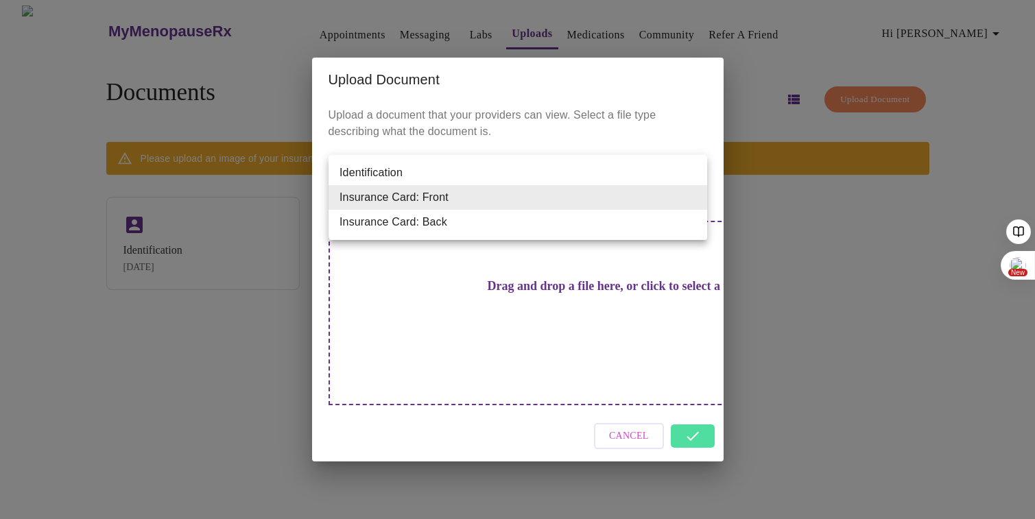
click at [642, 226] on li "Insurance Card: Back" at bounding box center [518, 222] width 379 height 25
type input "Insurance Card: Back"
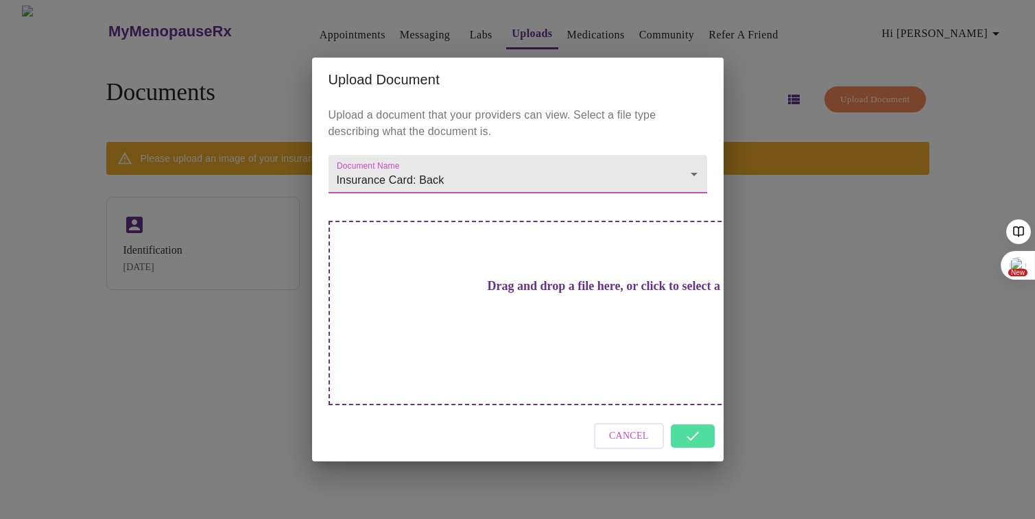
click at [586, 328] on div "Drag and drop a file here, or click to select a file" at bounding box center [614, 313] width 571 height 184
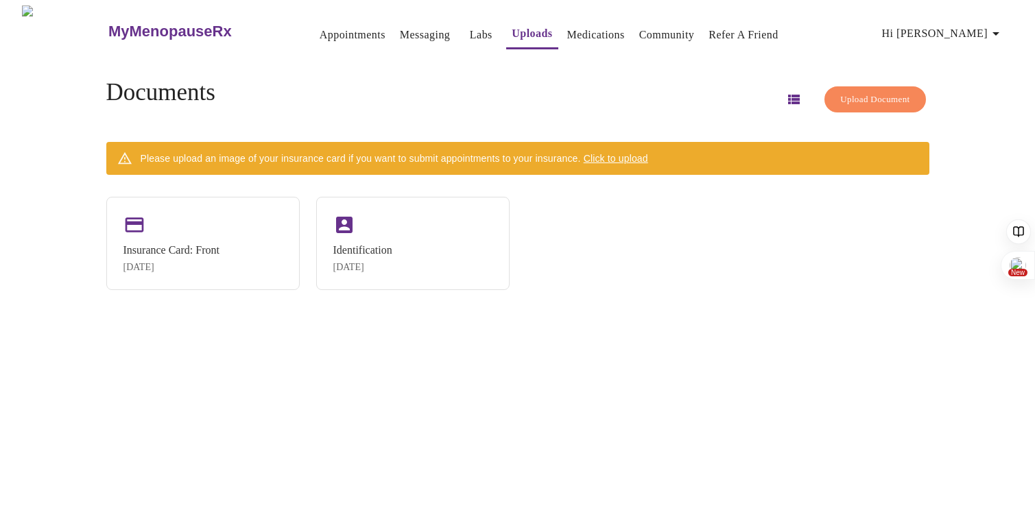
click at [642, 153] on span "Click to upload" at bounding box center [616, 158] width 64 height 11
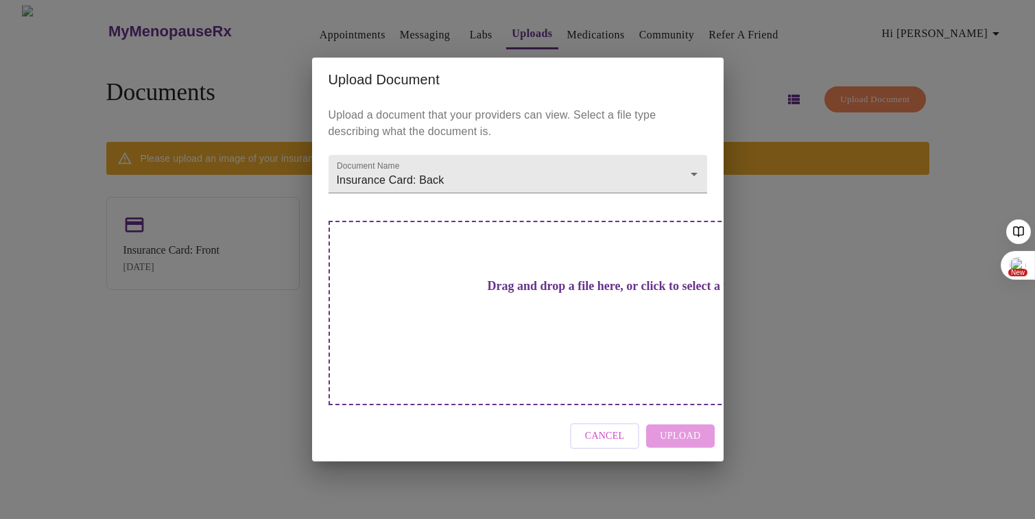
click at [492, 294] on h3 "Drag and drop a file here, or click to select a file" at bounding box center [614, 286] width 379 height 14
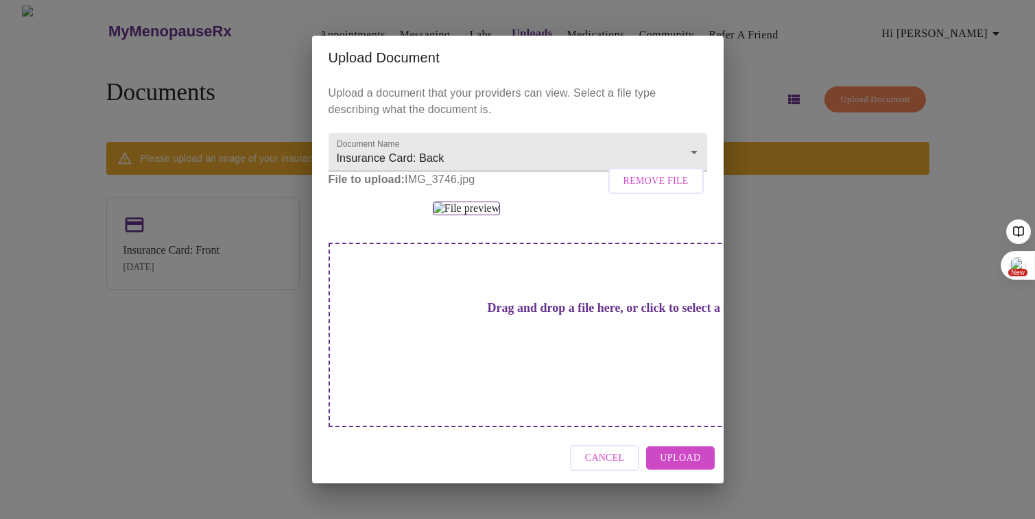
click at [672, 467] on span "Upload" at bounding box center [680, 458] width 40 height 17
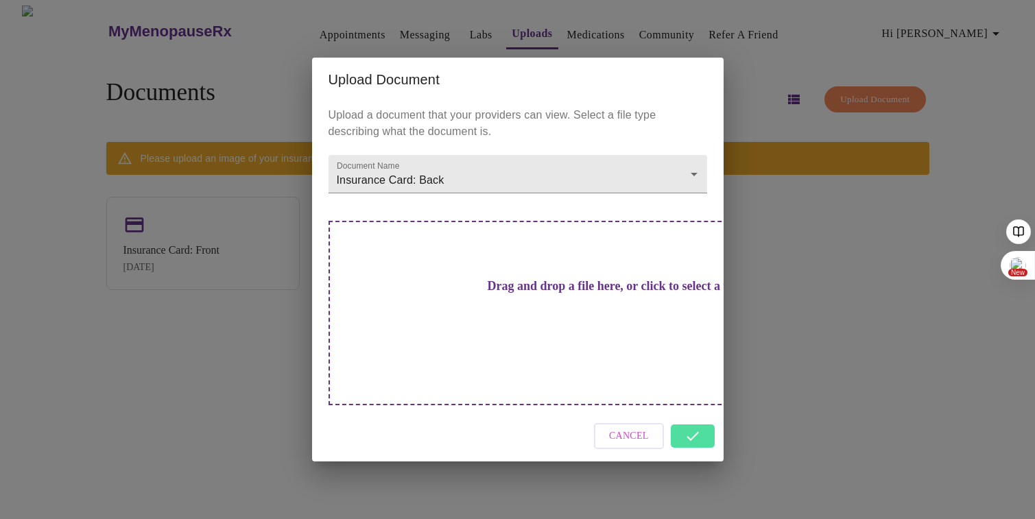
click at [686, 417] on div "Cancel" at bounding box center [518, 436] width 412 height 51
click at [697, 411] on div "Cancel" at bounding box center [518, 436] width 412 height 51
click at [699, 422] on div "Cancel" at bounding box center [518, 436] width 412 height 51
click at [699, 412] on div "Cancel" at bounding box center [518, 436] width 412 height 51
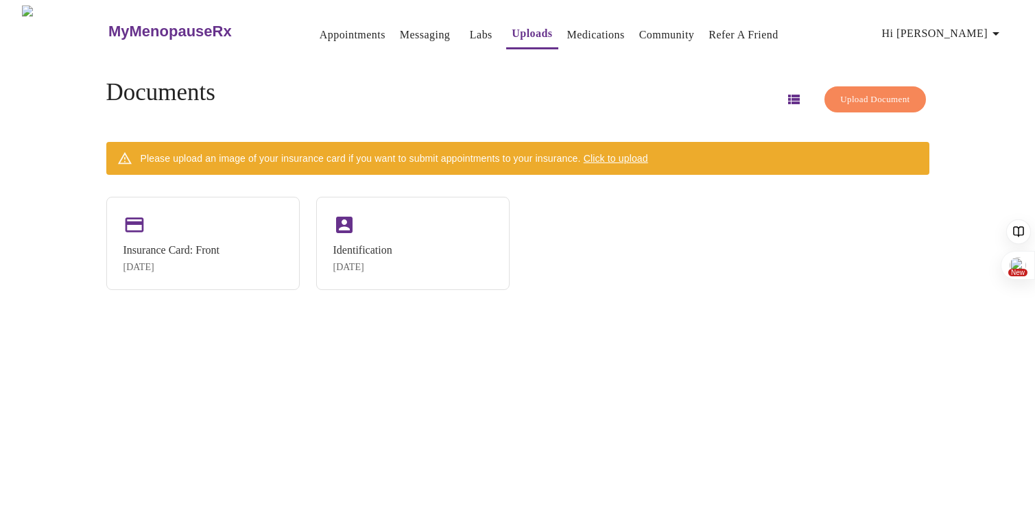
click at [699, 412] on div "Cancel Upload" at bounding box center [518, 436] width 412 height 51
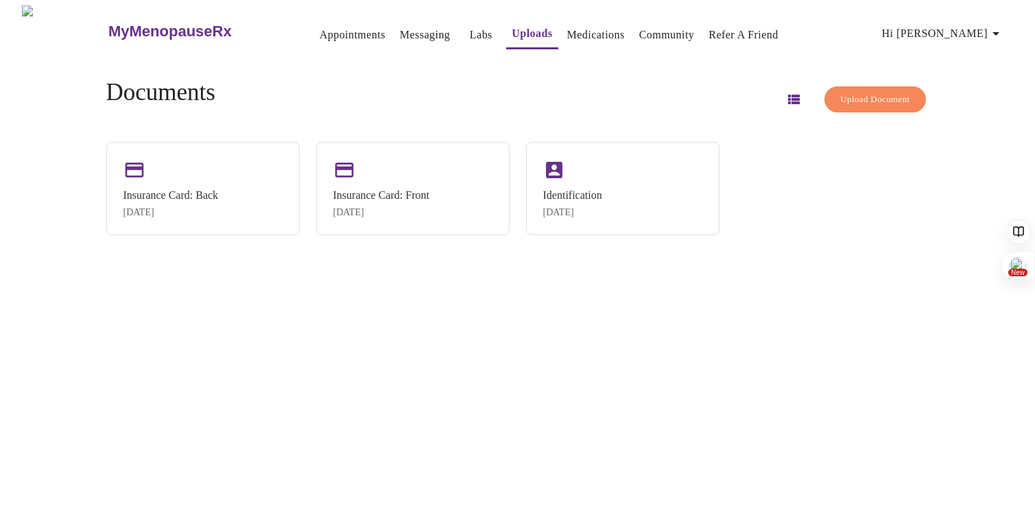
click at [319, 40] on button "Appointments" at bounding box center [352, 34] width 77 height 27
click at [320, 28] on link "Appointments" at bounding box center [353, 34] width 66 height 19
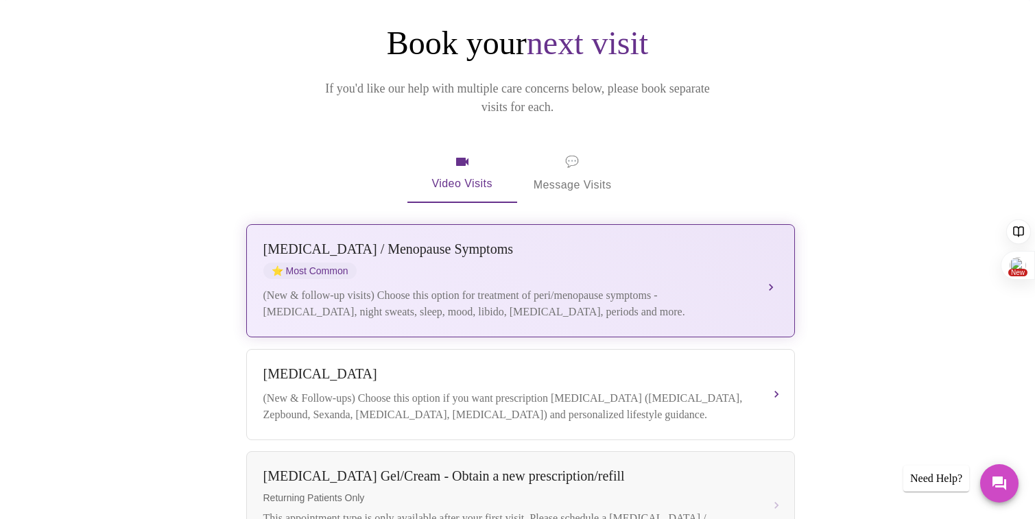
click at [738, 259] on div "Perimenopause / Menopause Symptoms ⭐ Most Common (New & follow-up visits) Choos…" at bounding box center [520, 280] width 514 height 79
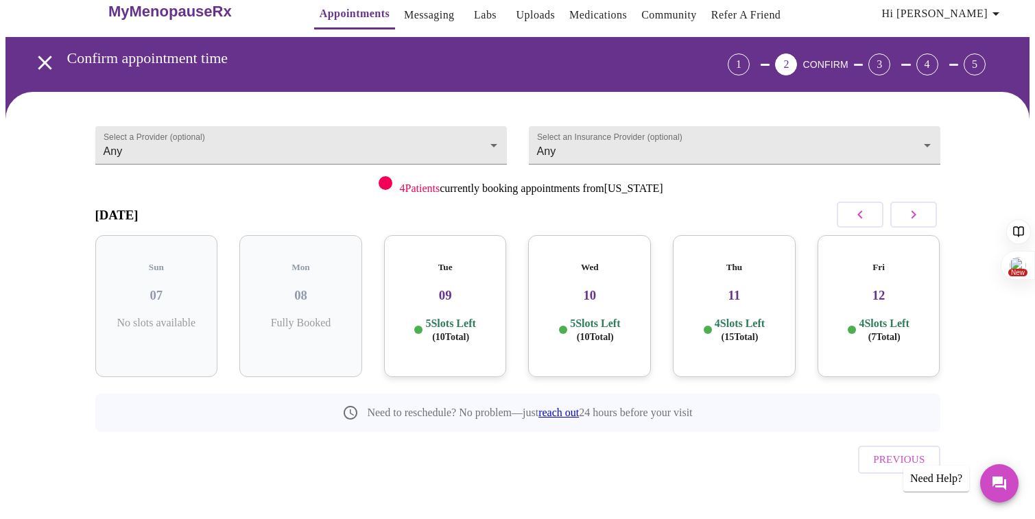
click at [447, 293] on div "Tue 09 5 Slots Left ( 10 Total)" at bounding box center [445, 306] width 123 height 142
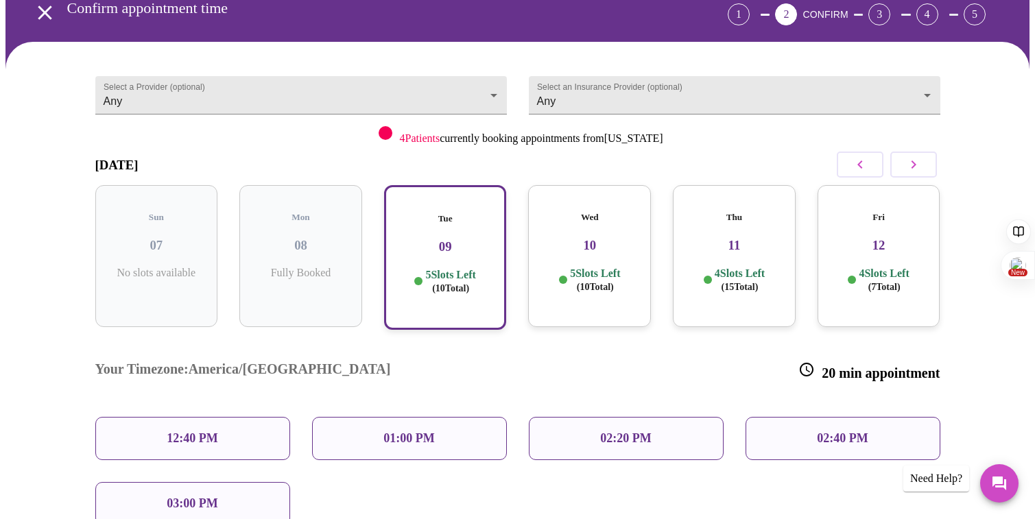
scroll to position [156, 0]
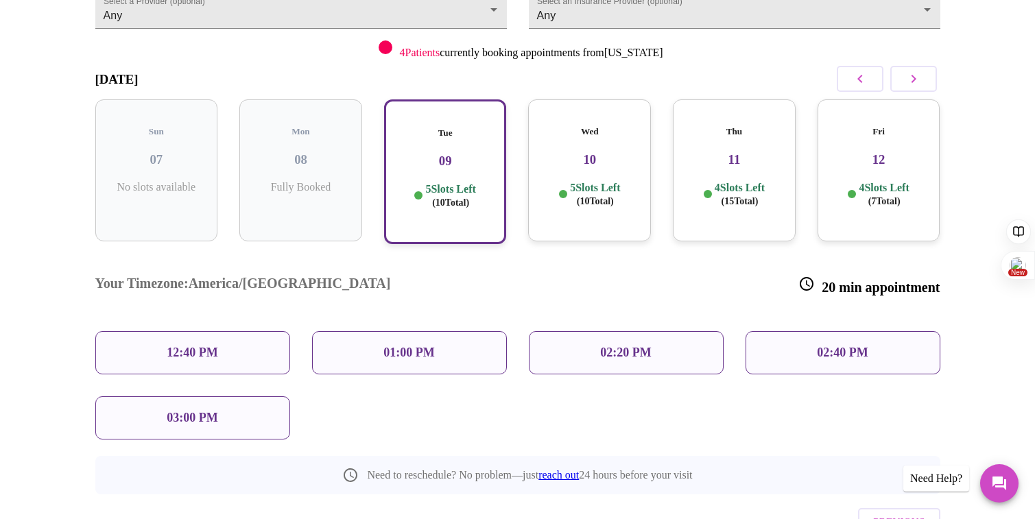
click at [571, 189] on p "5 Slots Left ( 10 Total)" at bounding box center [595, 194] width 50 height 27
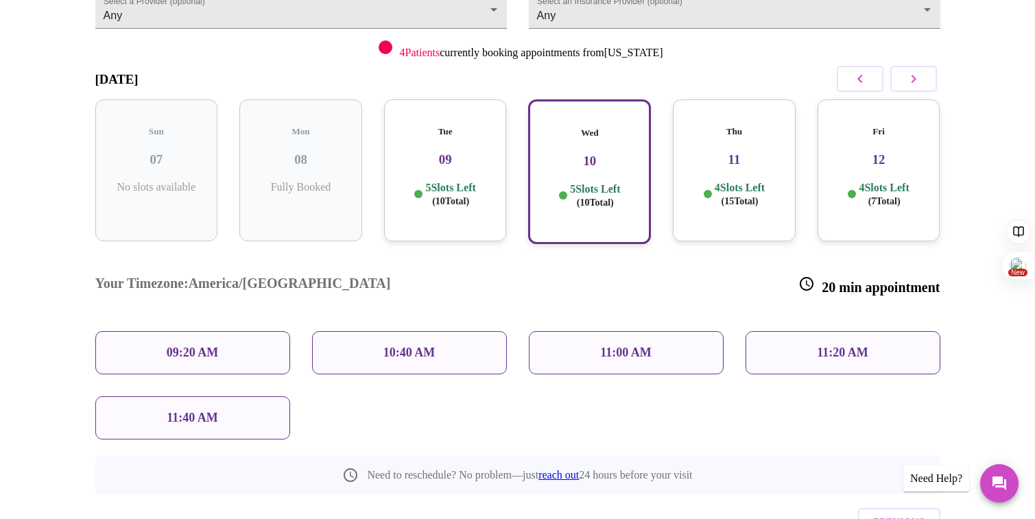
click at [189, 346] on p "09:20 AM" at bounding box center [193, 353] width 52 height 14
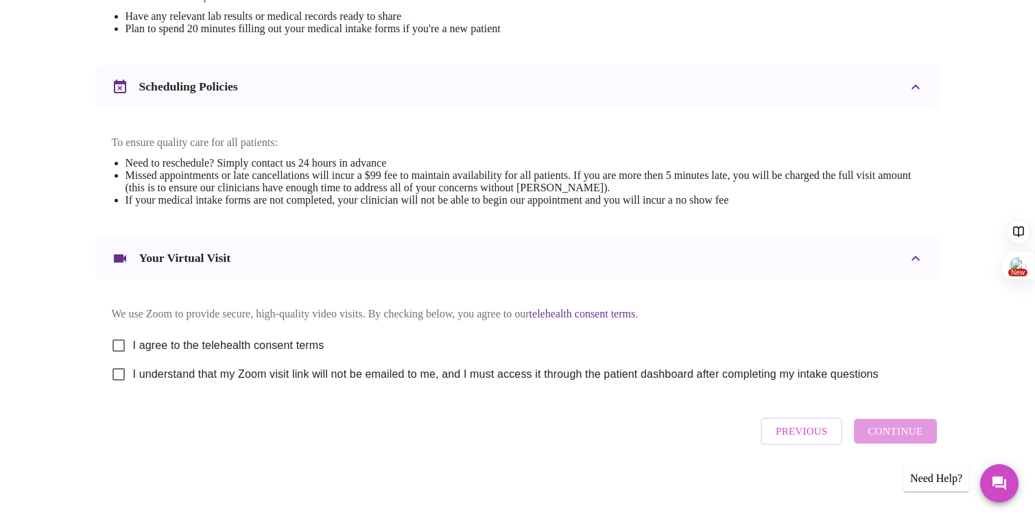
scroll to position [475, 0]
click at [119, 341] on input "I agree to the telehealth consent terms" at bounding box center [118, 345] width 29 height 29
checkbox input "true"
click at [119, 383] on input "I understand that my Zoom visit link will not be emailed to me, and I must acce…" at bounding box center [118, 374] width 29 height 29
checkbox input "true"
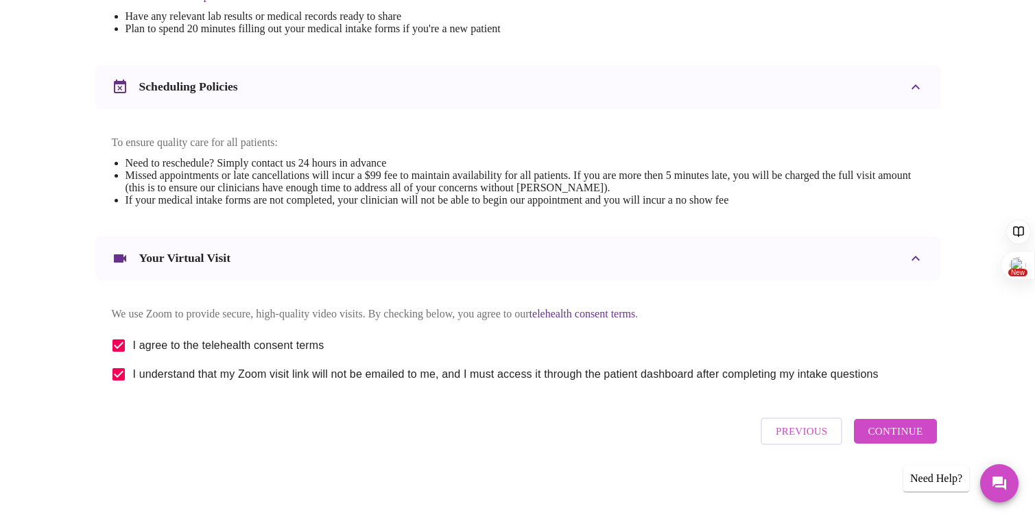
click at [902, 444] on button "Continue" at bounding box center [895, 431] width 82 height 25
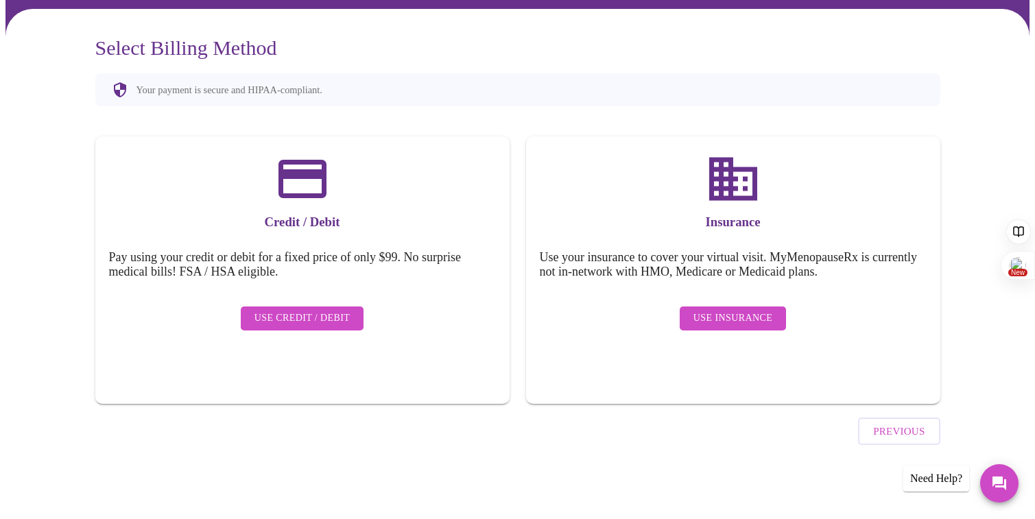
scroll to position [64, 0]
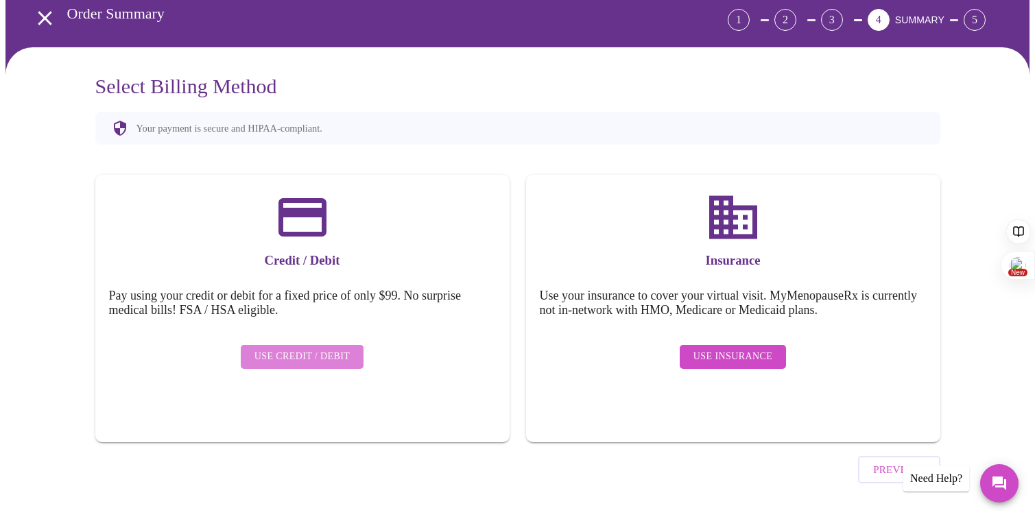
click at [309, 348] on span "Use Credit / Debit" at bounding box center [302, 356] width 96 height 17
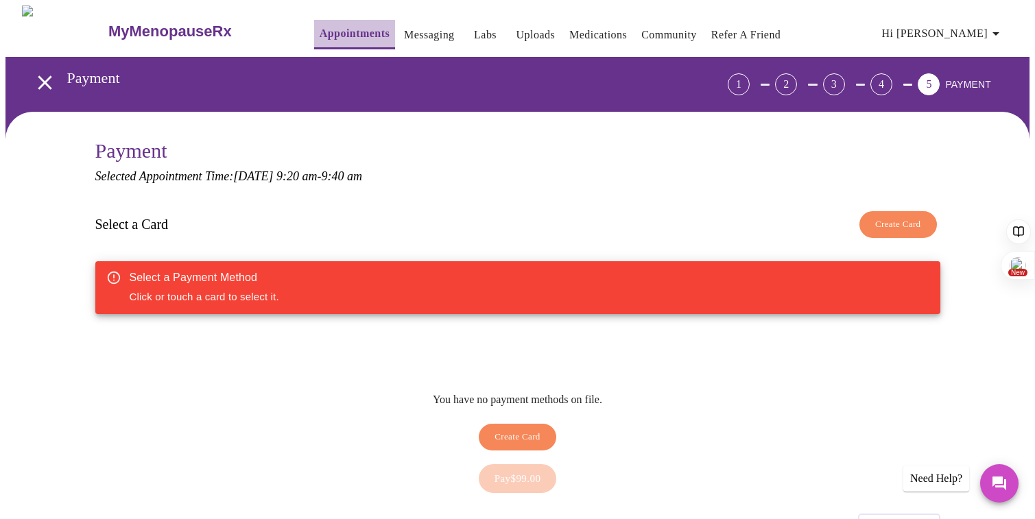
click at [324, 24] on link "Appointments" at bounding box center [355, 33] width 70 height 19
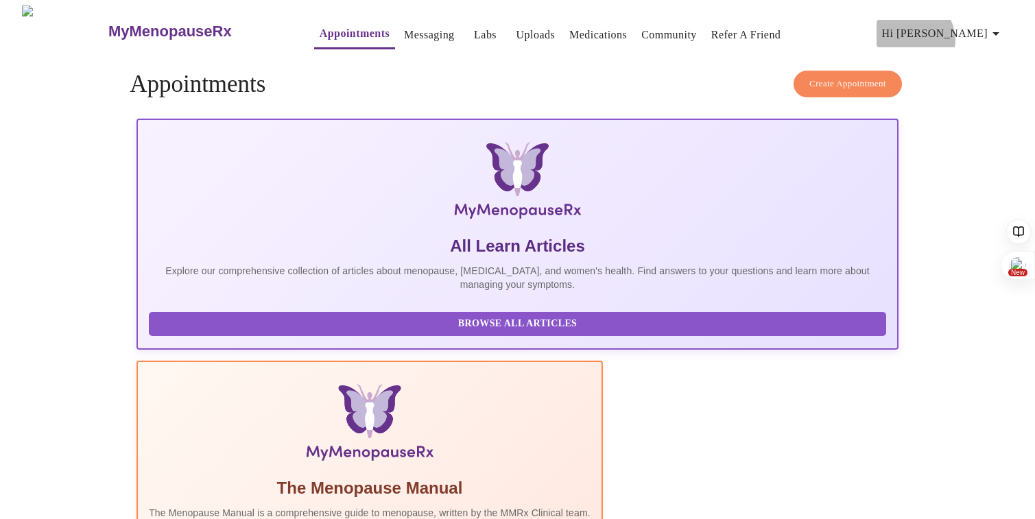
click at [977, 34] on span "Hi Jaime" at bounding box center [943, 33] width 122 height 19
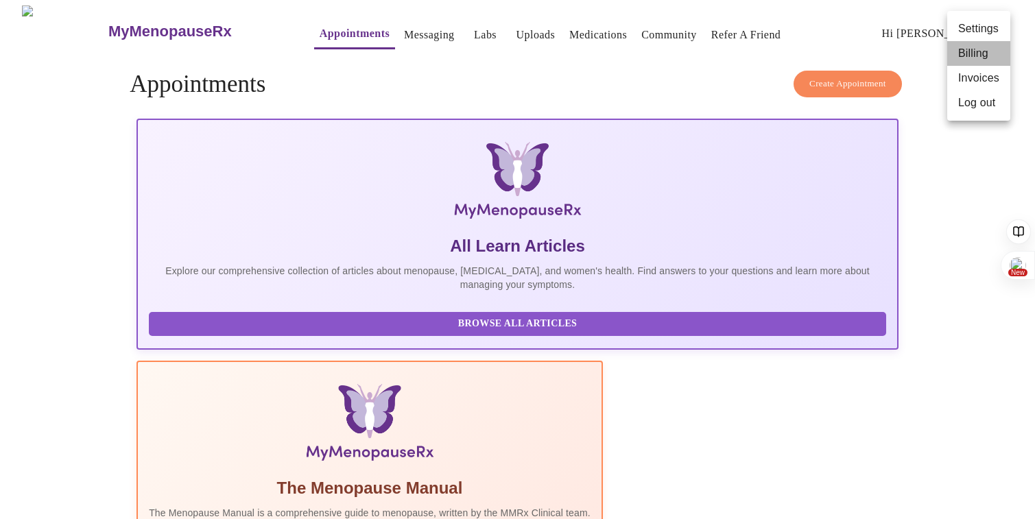
click at [968, 60] on li "Billing" at bounding box center [978, 53] width 63 height 25
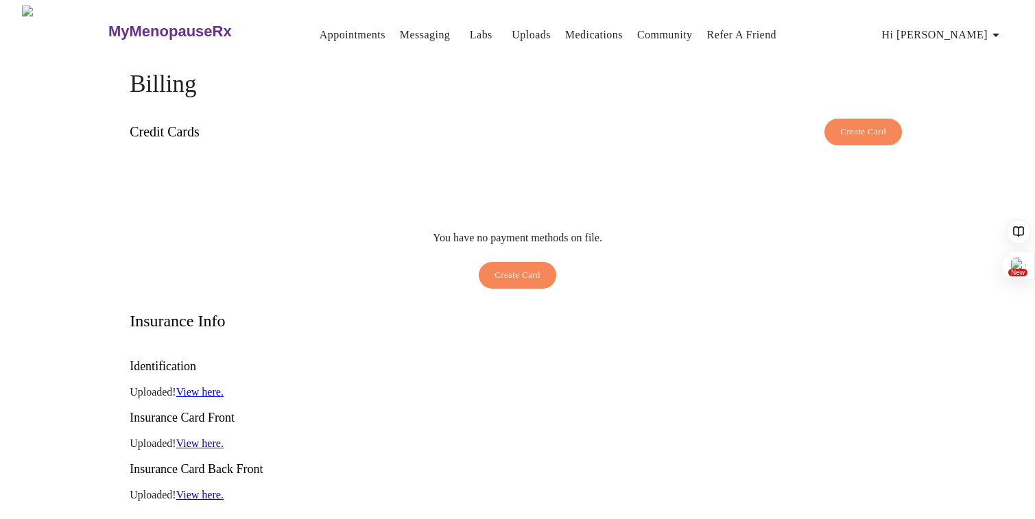
click at [868, 119] on button "Create Card" at bounding box center [863, 132] width 78 height 27
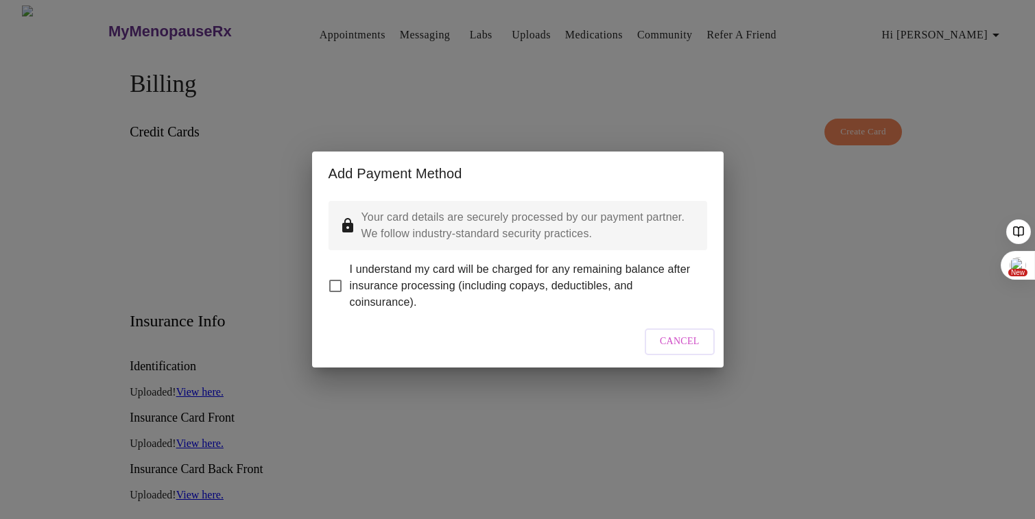
click at [335, 279] on input "I understand my card will be charged for any remaining balance after insurance …" at bounding box center [335, 286] width 29 height 29
checkbox input "true"
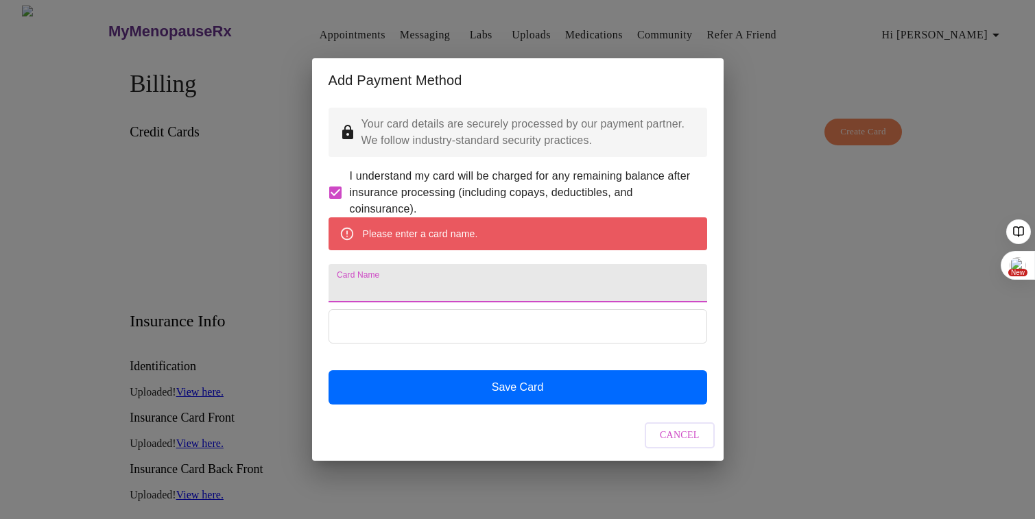
click at [419, 285] on input "Card Name" at bounding box center [518, 283] width 379 height 38
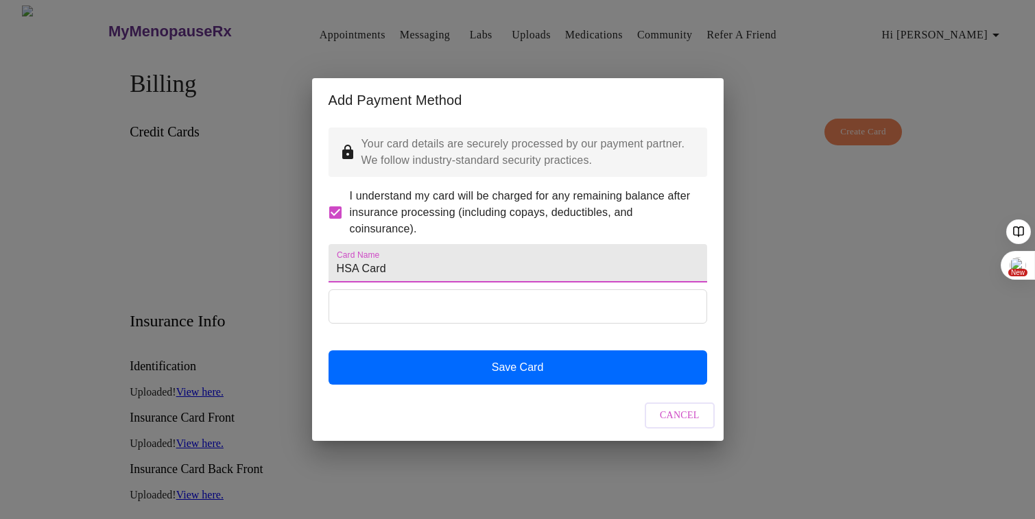
type input "HSA Card"
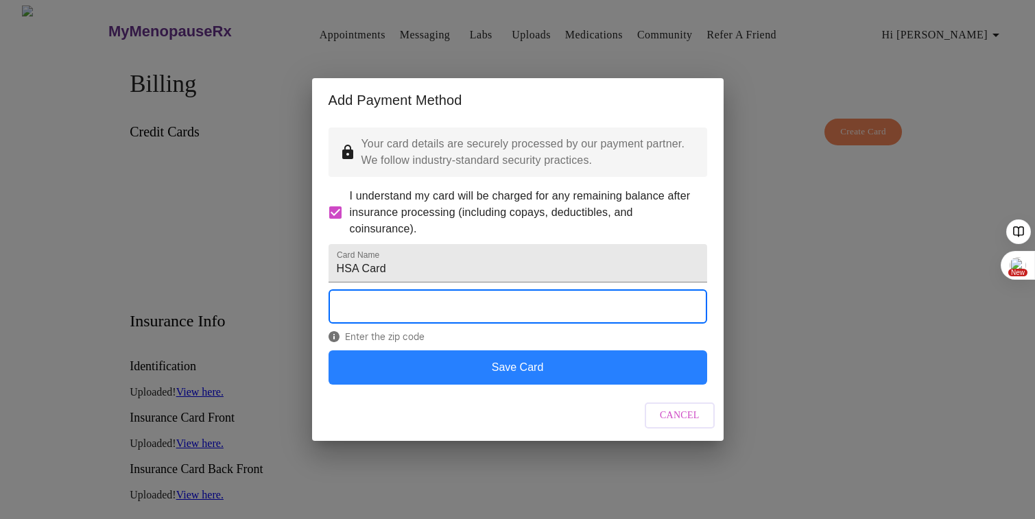
click at [446, 385] on button "Save Card" at bounding box center [518, 367] width 379 height 34
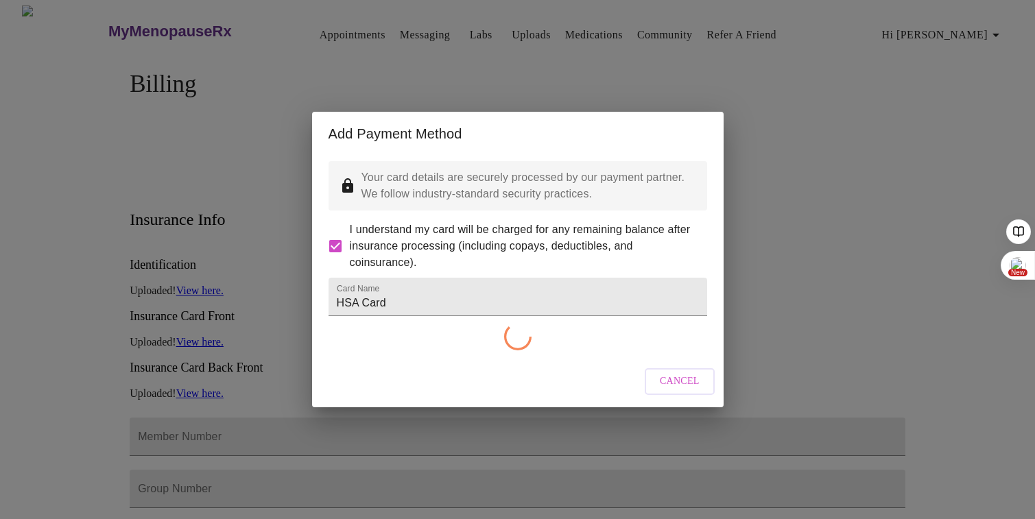
checkbox input "false"
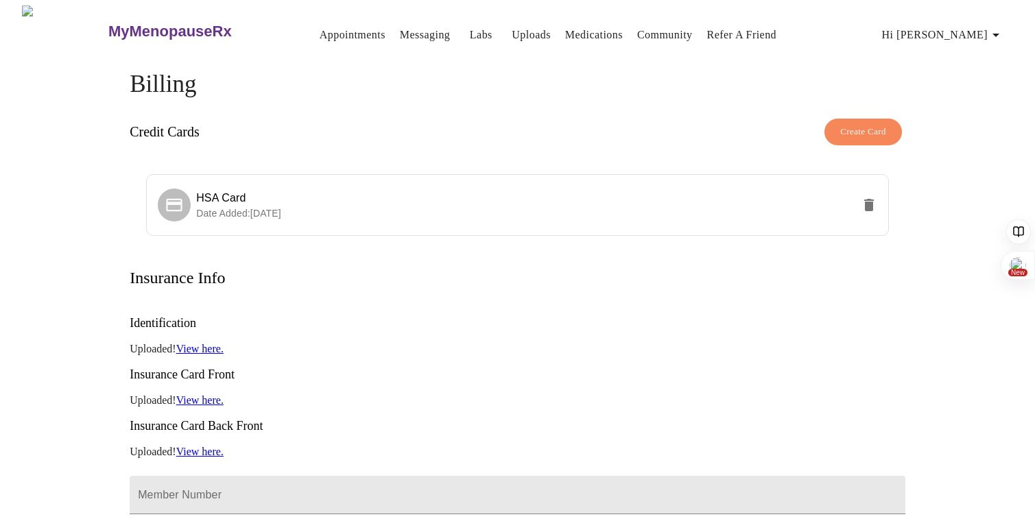
click at [320, 30] on link "Appointments" at bounding box center [353, 34] width 66 height 19
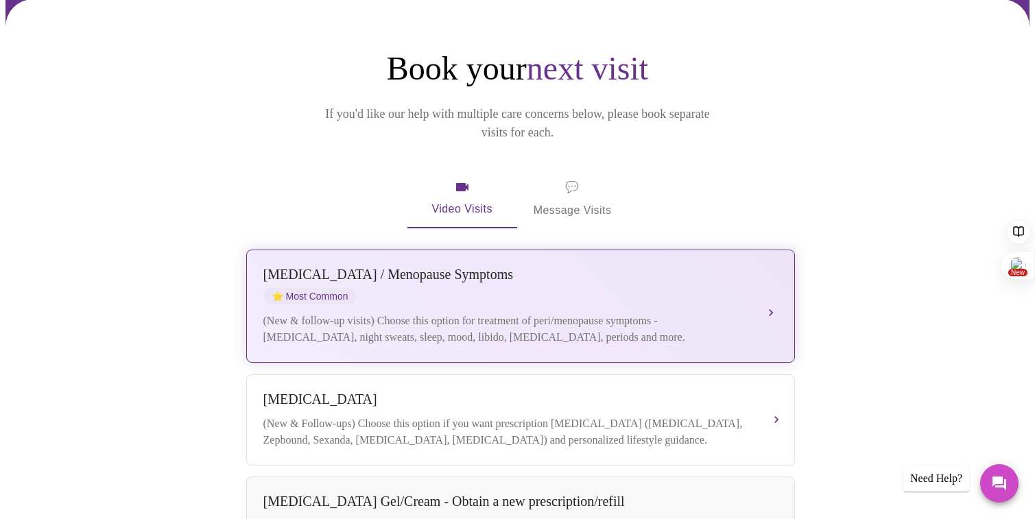
scroll to position [136, 0]
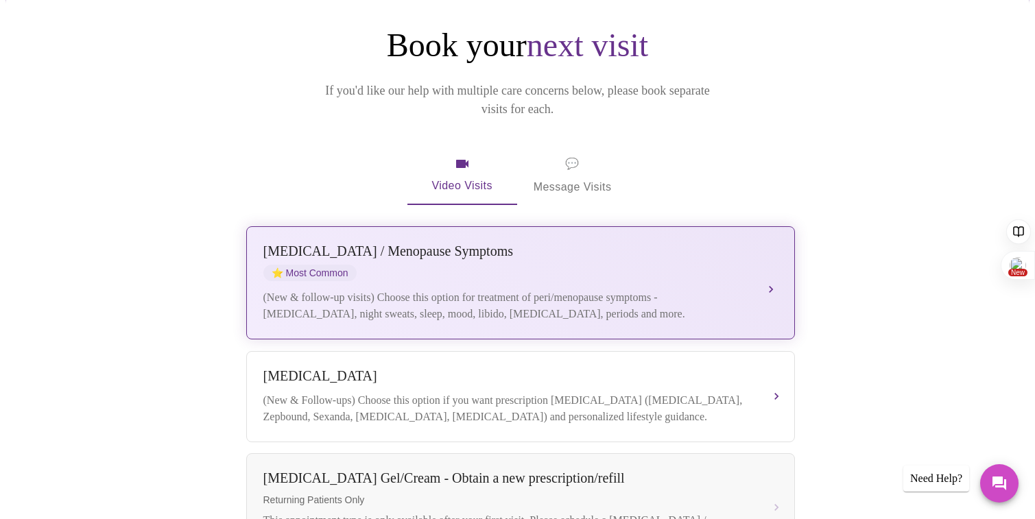
click at [550, 248] on div "Perimenopause / Menopause Symptoms ⭐ Most Common" at bounding box center [506, 262] width 487 height 38
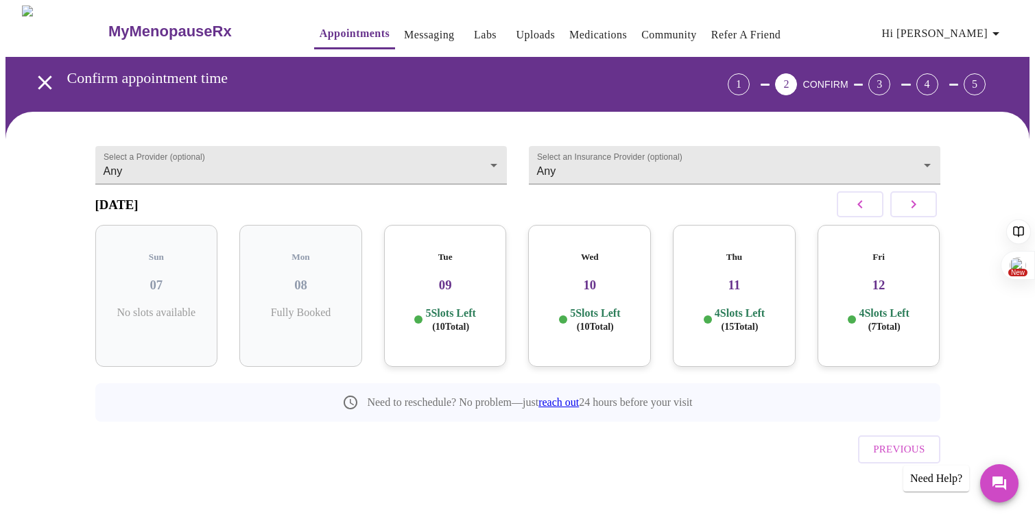
click at [417, 320] on div "5 Slots Left ( 10 Total)" at bounding box center [445, 320] width 101 height 27
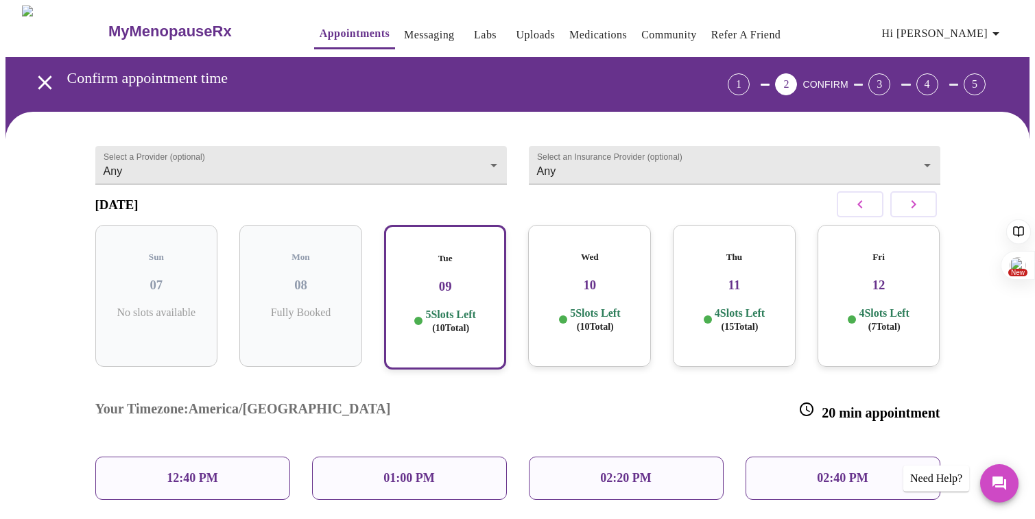
click at [617, 329] on div "Wed 10 5 Slots Left ( 10 Total)" at bounding box center [589, 296] width 123 height 142
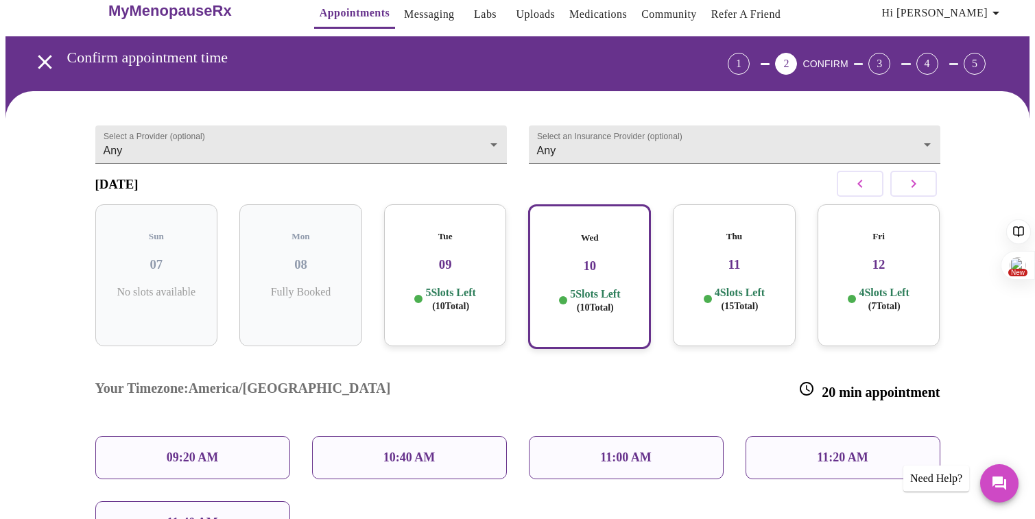
scroll to position [29, 0]
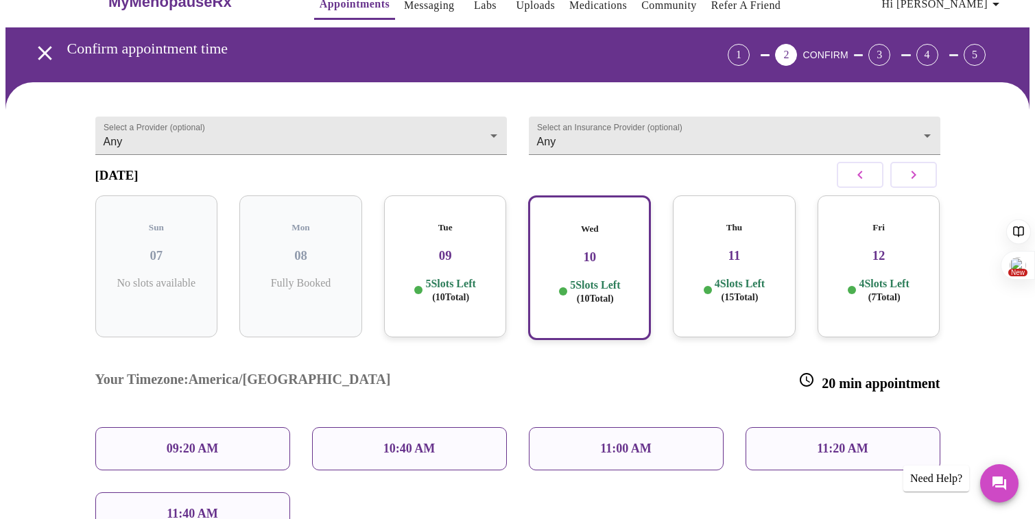
click at [449, 267] on div "Tue 09 5 Slots Left ( 10 Total)" at bounding box center [445, 266] width 123 height 142
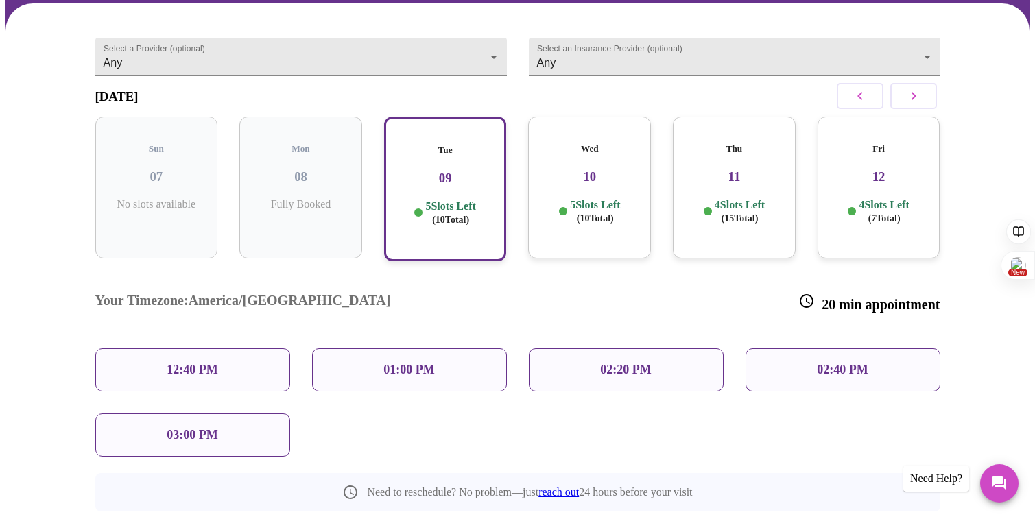
scroll to position [143, 0]
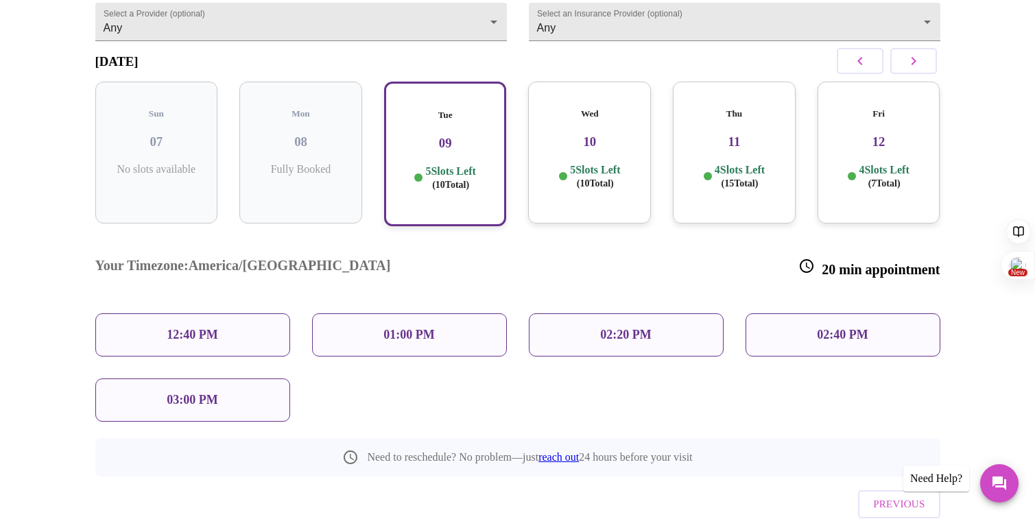
click at [573, 171] on p "5 Slots Left ( 10 Total)" at bounding box center [595, 176] width 50 height 27
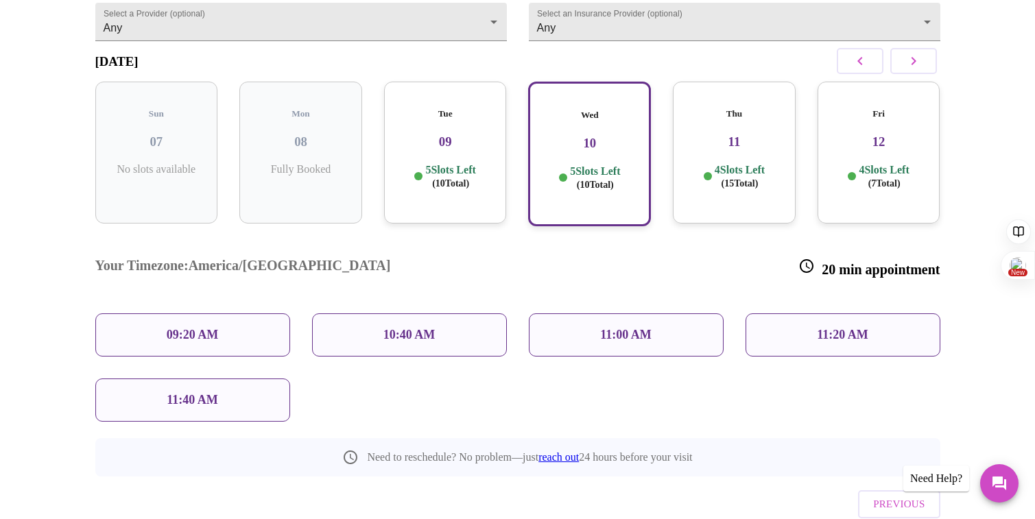
click at [252, 313] on div "09:20 AM" at bounding box center [192, 334] width 195 height 43
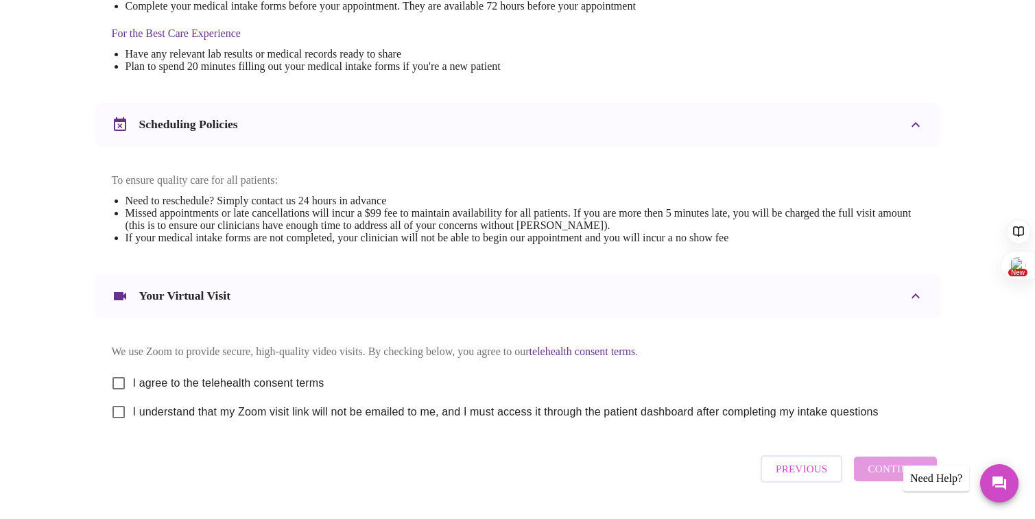
scroll to position [475, 0]
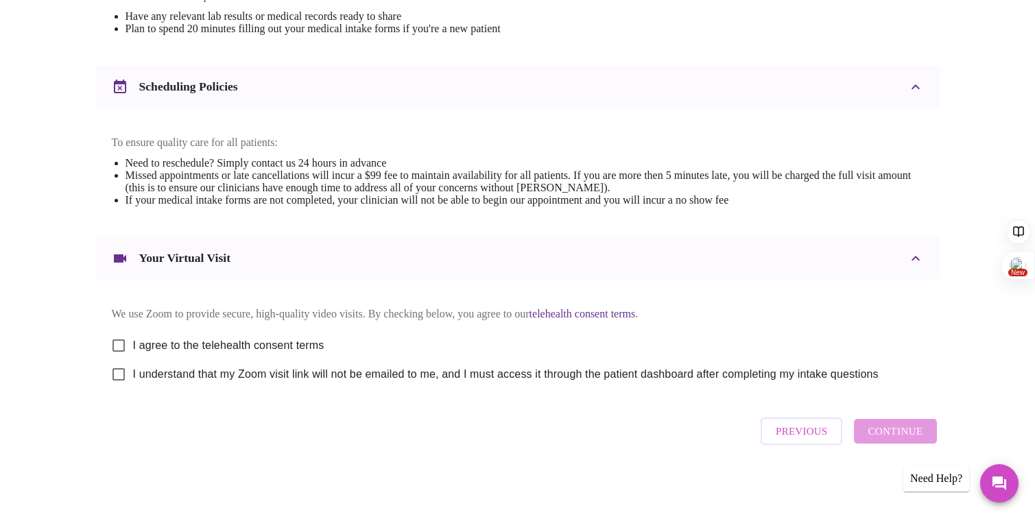
click at [120, 344] on input "I agree to the telehealth consent terms" at bounding box center [118, 345] width 29 height 29
checkbox input "true"
click at [124, 379] on input "I understand that my Zoom visit link will not be emailed to me, and I must acce…" at bounding box center [118, 374] width 29 height 29
checkbox input "true"
click at [912, 427] on button "Continue" at bounding box center [895, 431] width 82 height 25
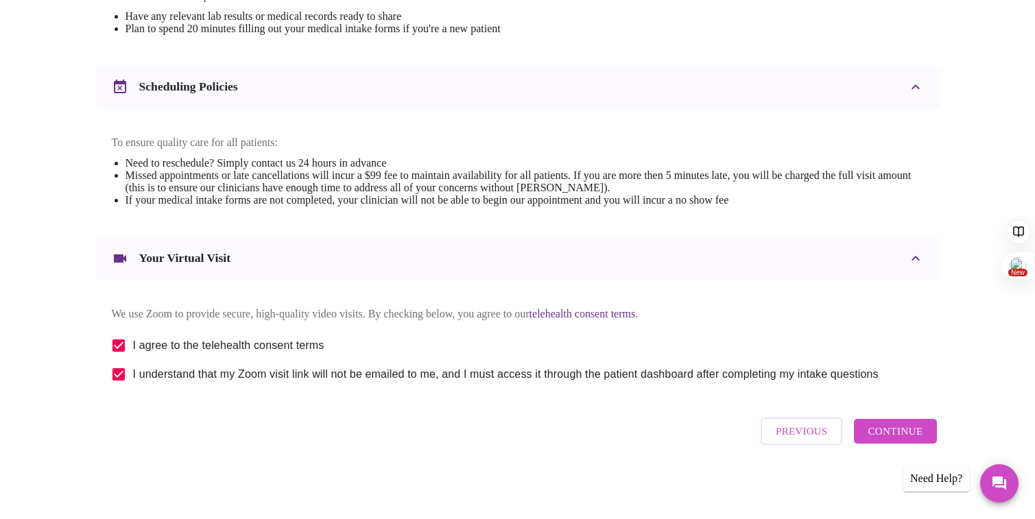
scroll to position [64, 0]
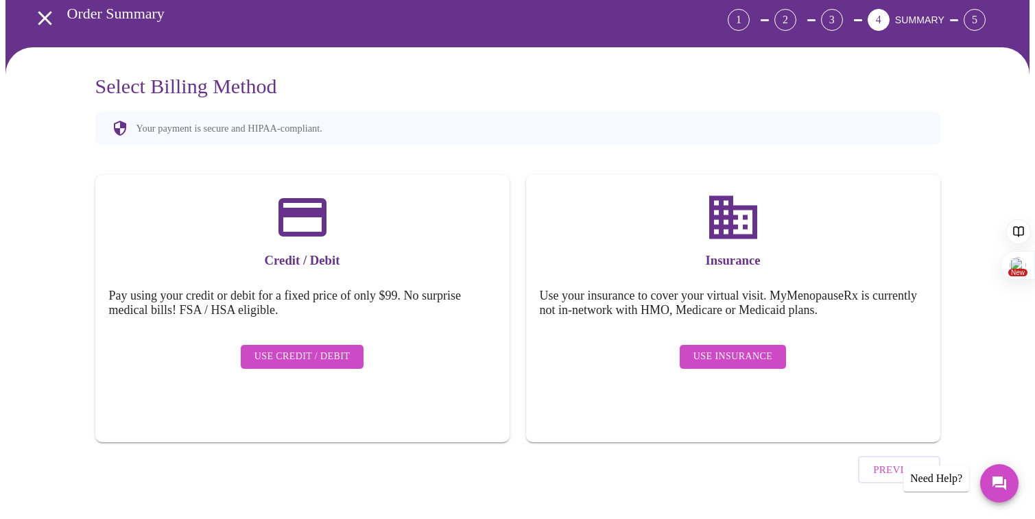
click at [322, 348] on span "Use Credit / Debit" at bounding box center [302, 356] width 96 height 17
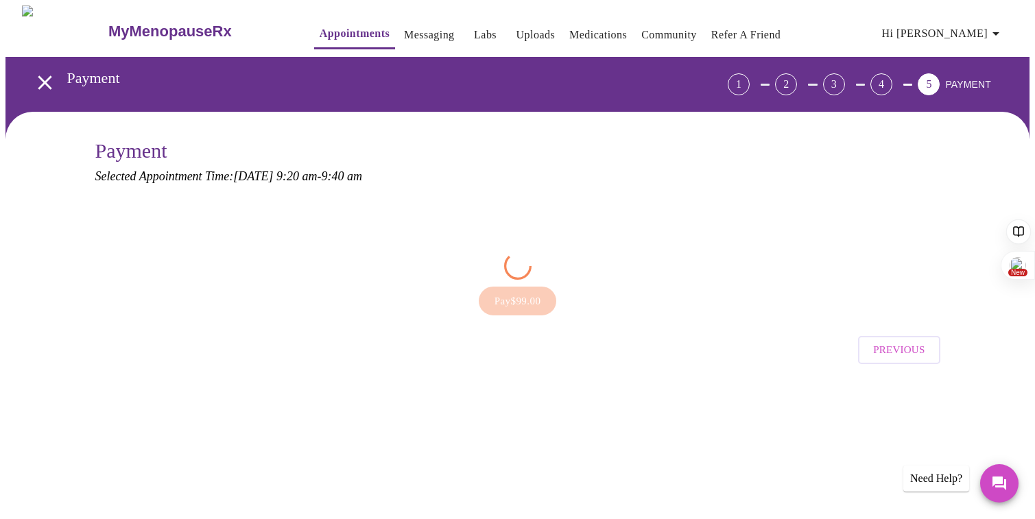
scroll to position [0, 0]
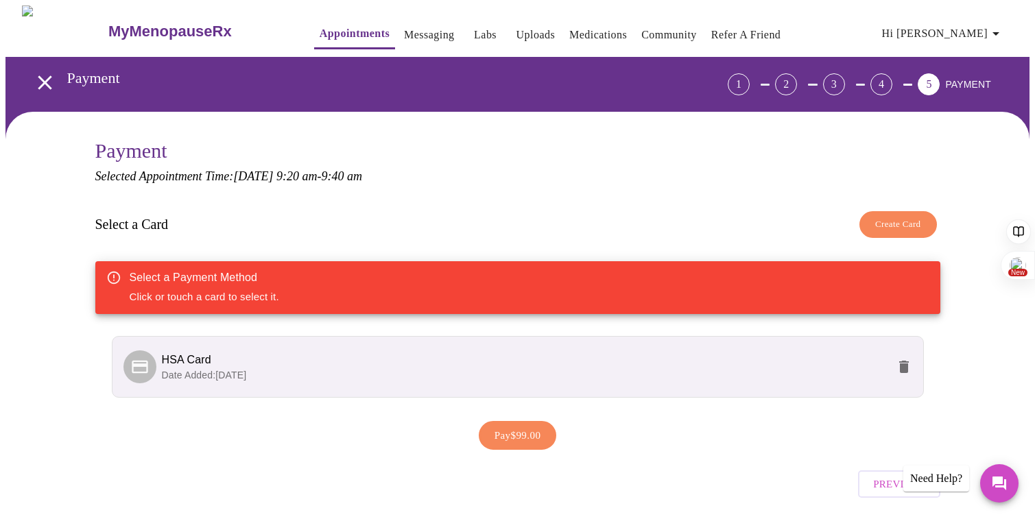
click at [118, 226] on h3 "Select a Card" at bounding box center [131, 225] width 73 height 16
click at [195, 362] on span "HSA Card" at bounding box center [186, 360] width 49 height 12
click at [611, 370] on p "Date Added: 09-07-2025" at bounding box center [525, 375] width 726 height 14
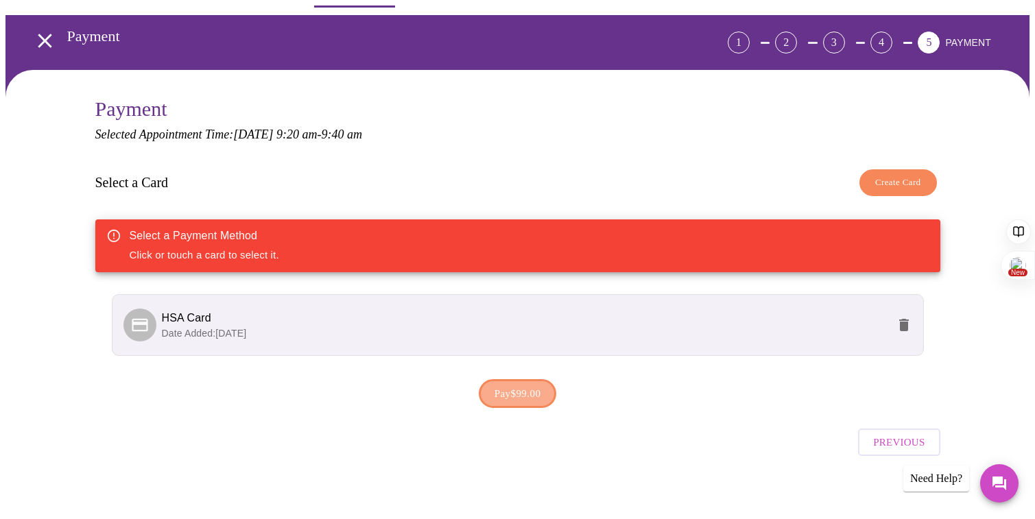
click at [512, 390] on span "Pay $99.00" at bounding box center [518, 394] width 47 height 18
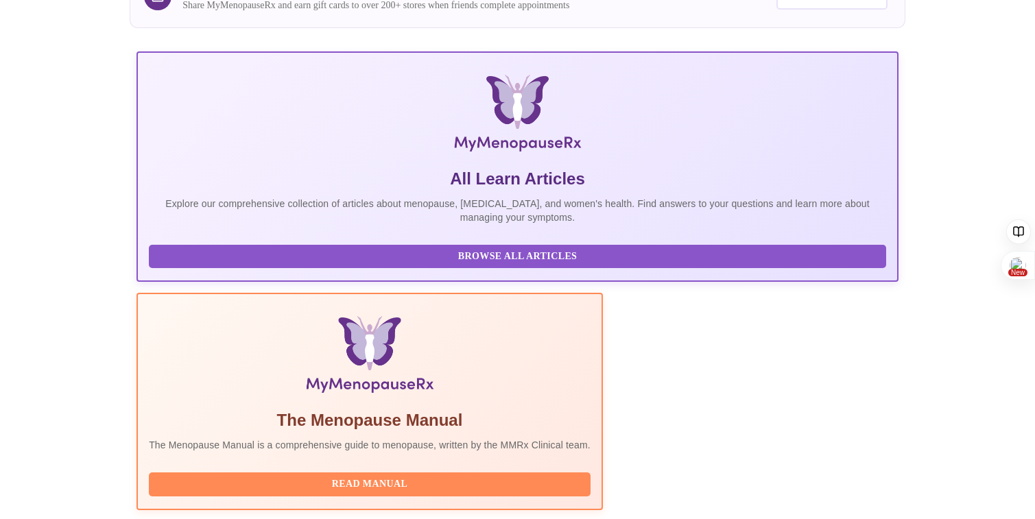
scroll to position [231, 0]
